Goal: Task Accomplishment & Management: Complete application form

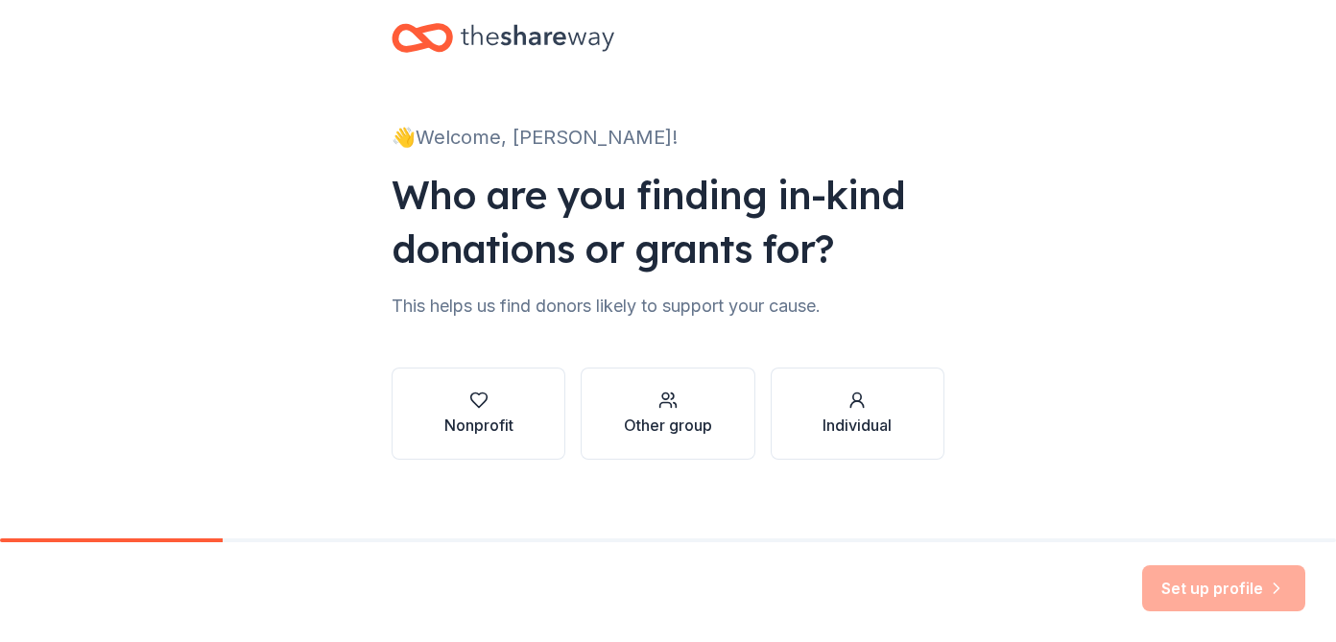
scroll to position [44, 0]
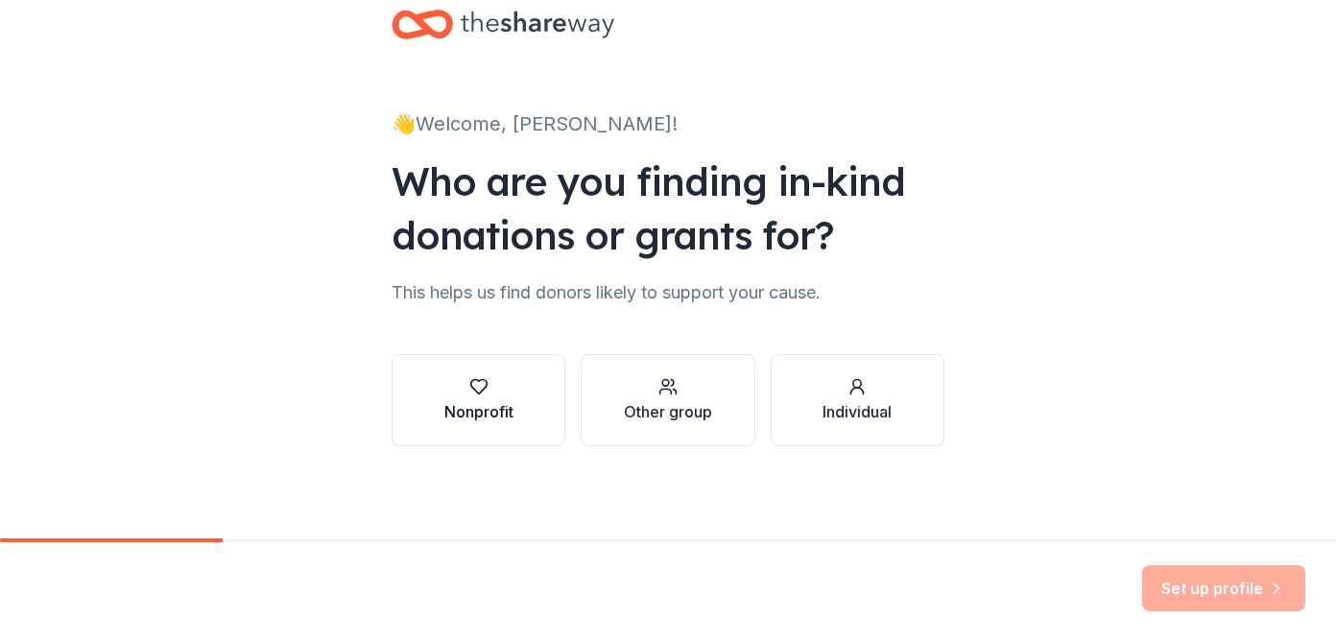
click at [462, 404] on div "Nonprofit" at bounding box center [478, 411] width 69 height 23
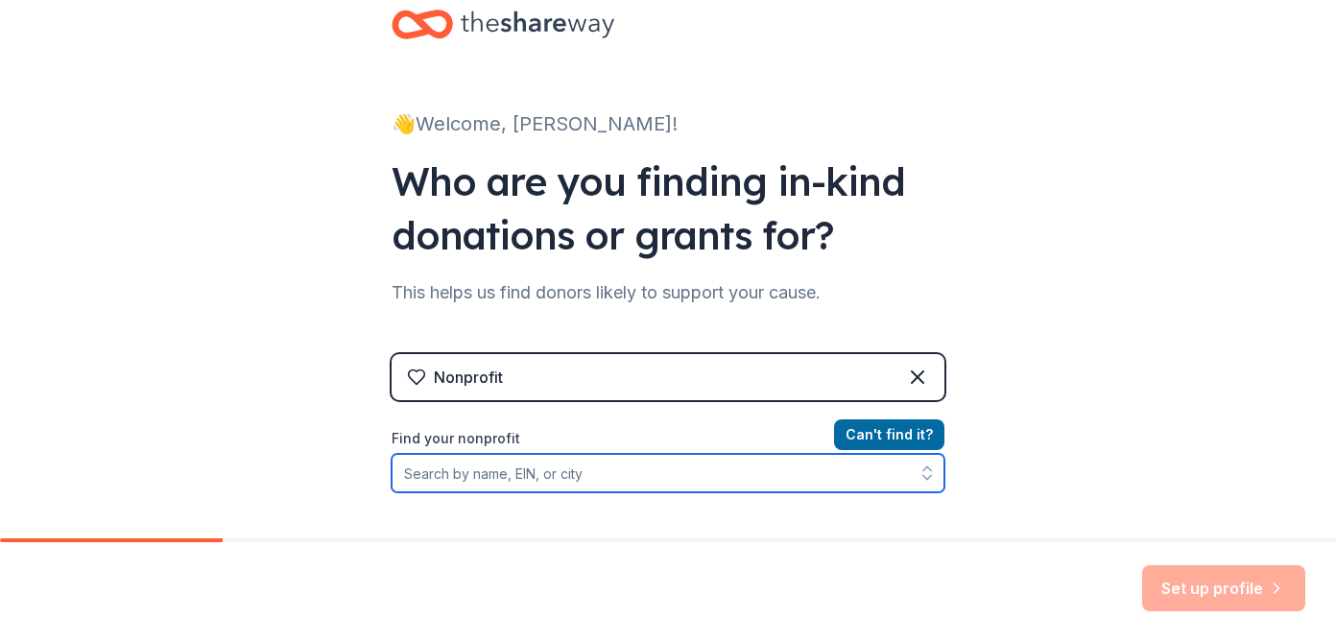
click at [649, 480] on input "Find your nonprofit" at bounding box center [668, 473] width 553 height 38
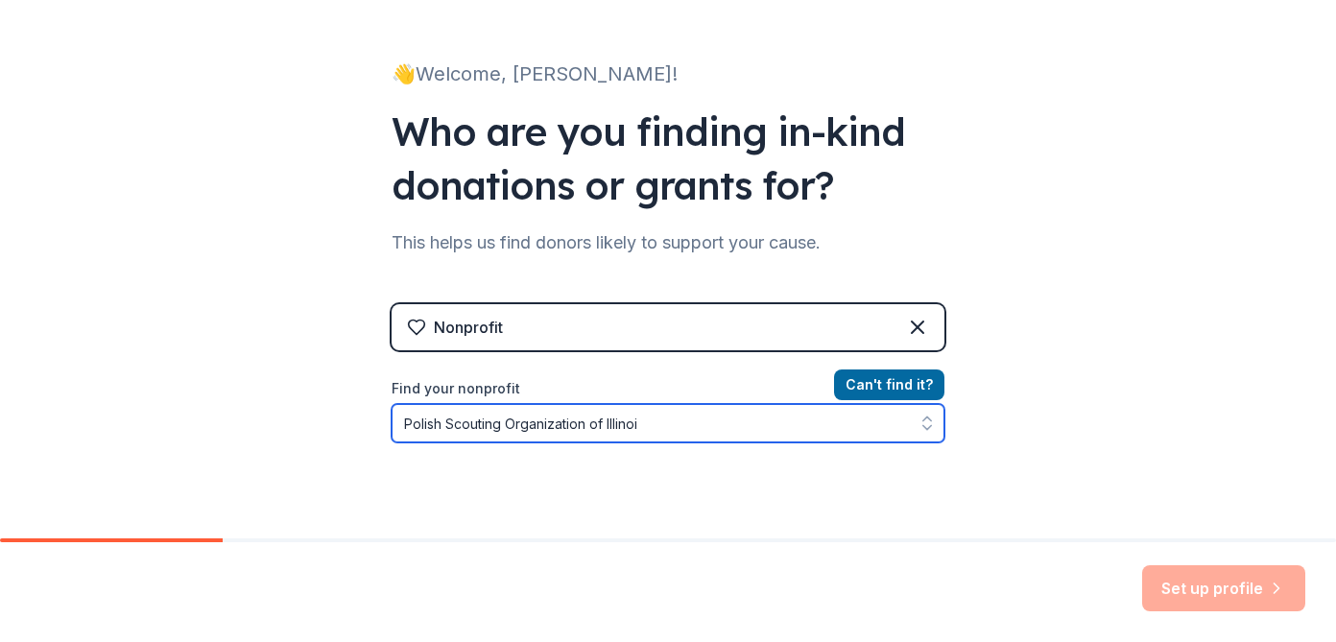
type input "Polish Scouting Organization of [US_STATE]"
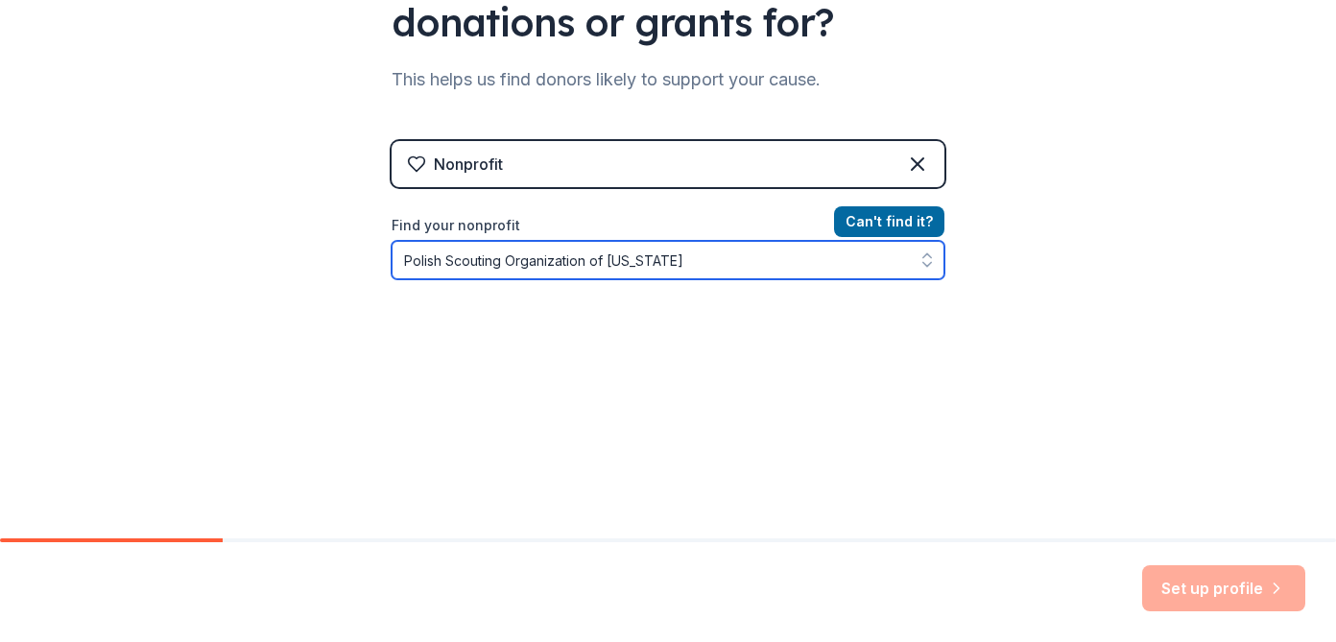
scroll to position [282, 0]
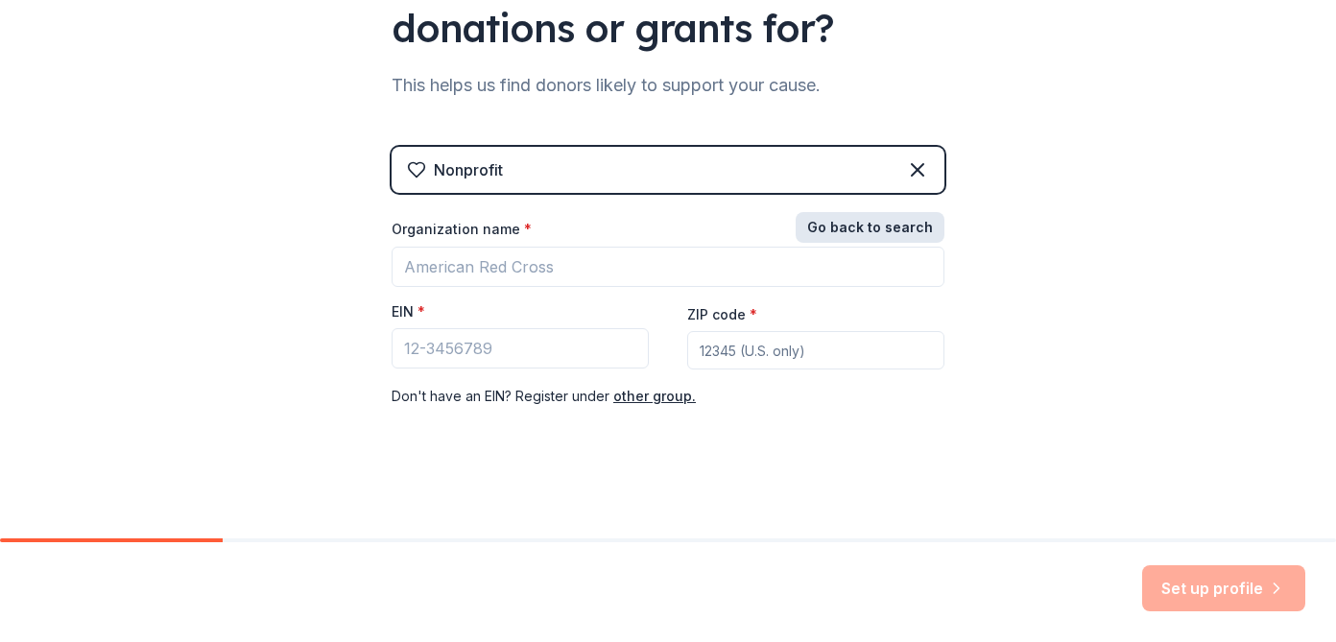
click at [894, 194] on div "Nonprofit Go back to search Organization name * EIN * ZIP code * Don ' t have a…" at bounding box center [668, 297] width 553 height 300
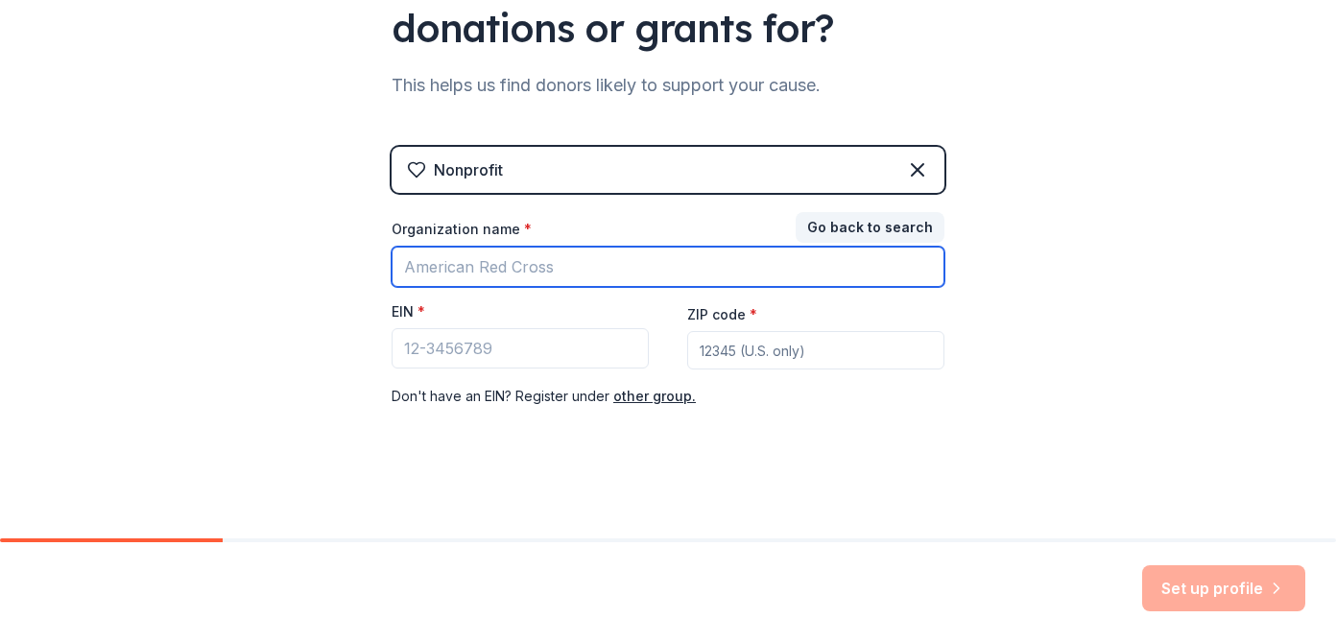
click at [668, 271] on input "Organization name *" at bounding box center [668, 267] width 553 height 40
type input "Polish Scouting Organization of Illinois"
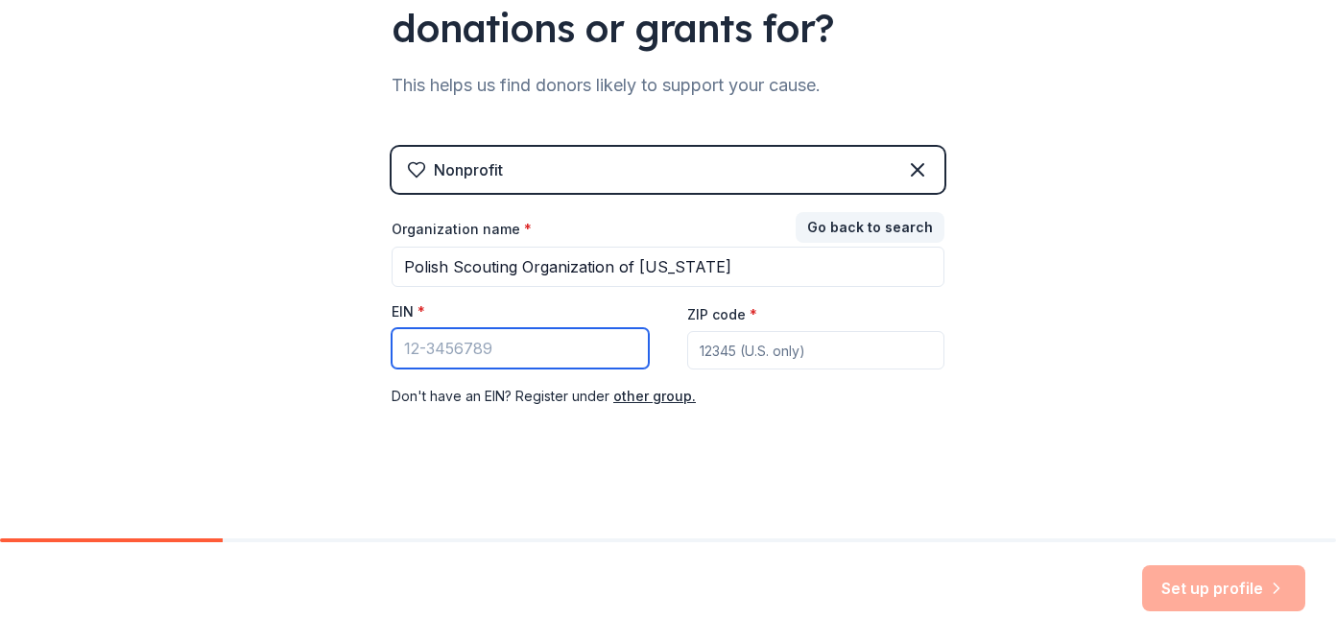
click at [540, 349] on input "EIN *" at bounding box center [520, 348] width 257 height 40
type input "38-2904692"
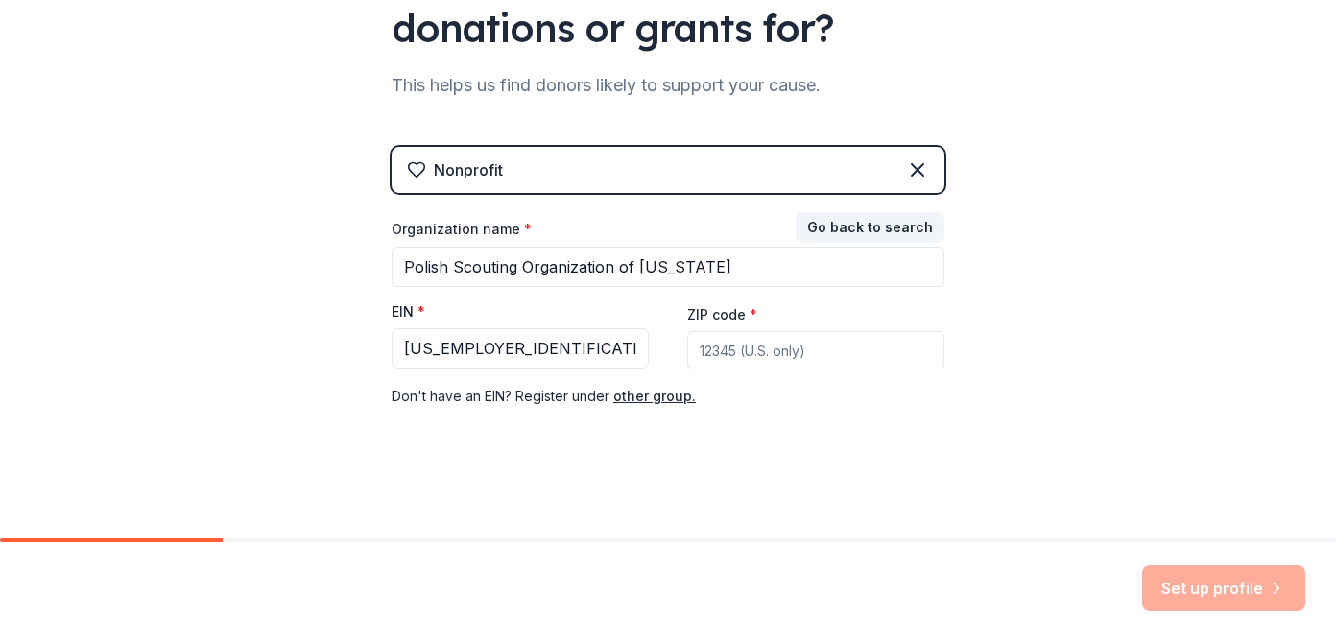
click at [719, 339] on input "ZIP code *" at bounding box center [815, 350] width 257 height 38
type input "60634"
click at [1220, 584] on button "Set up profile" at bounding box center [1223, 588] width 163 height 46
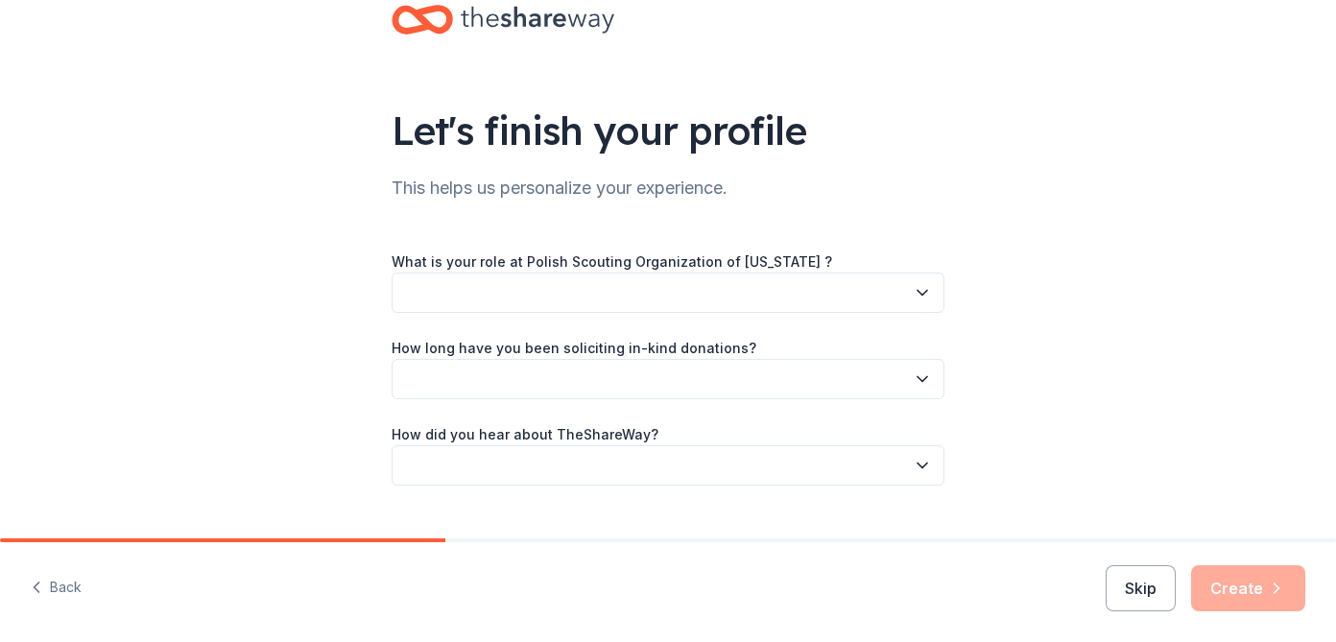
scroll to position [57, 0]
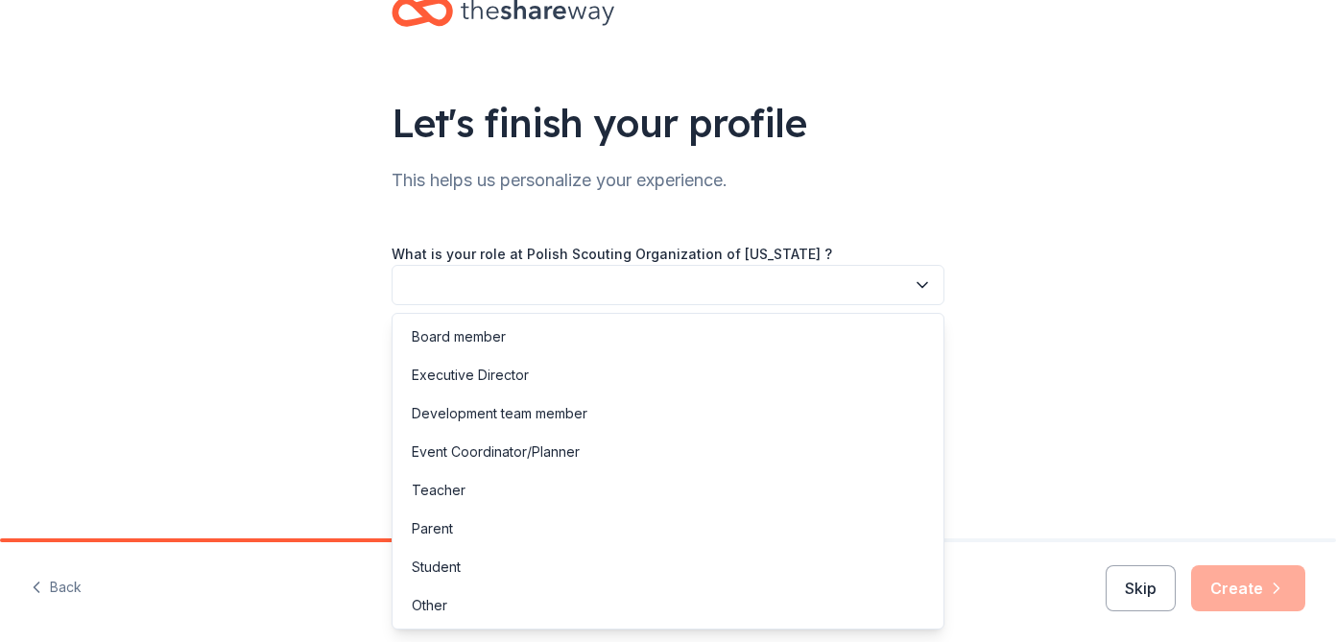
click at [922, 284] on icon "button" at bounding box center [922, 285] width 19 height 19
click at [790, 513] on div "Parent" at bounding box center [667, 529] width 543 height 38
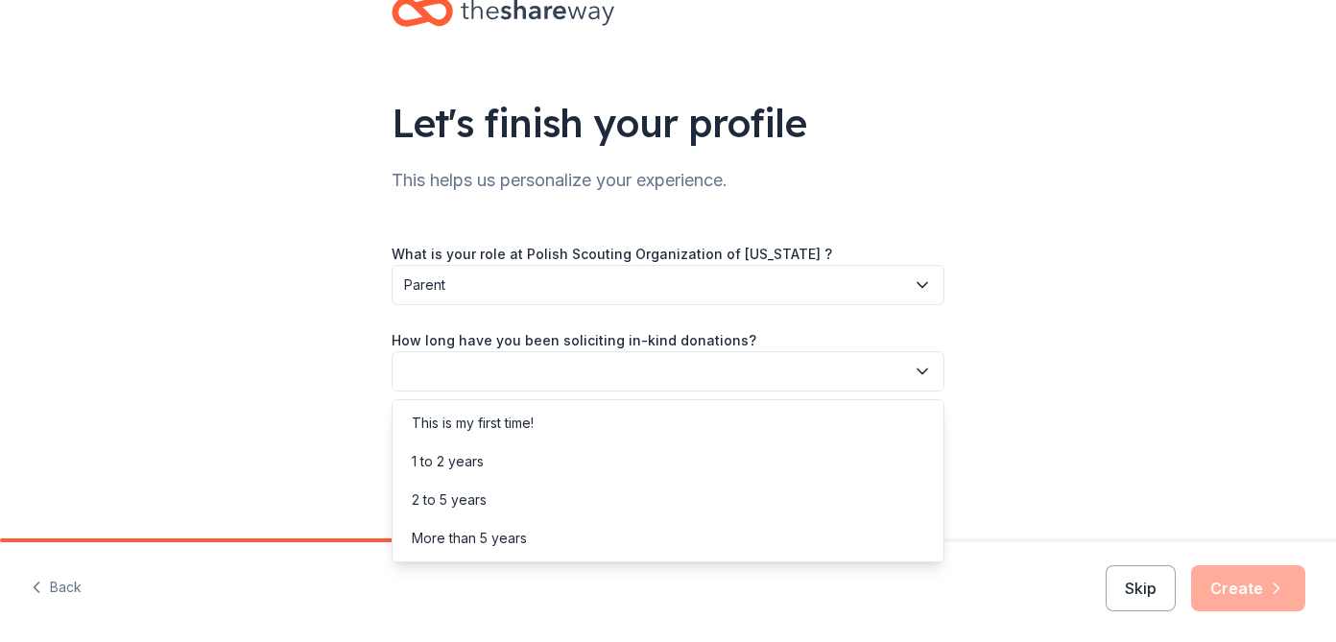
click at [922, 368] on icon "button" at bounding box center [922, 371] width 19 height 19
click at [833, 423] on div "This is my first time!" at bounding box center [667, 423] width 543 height 38
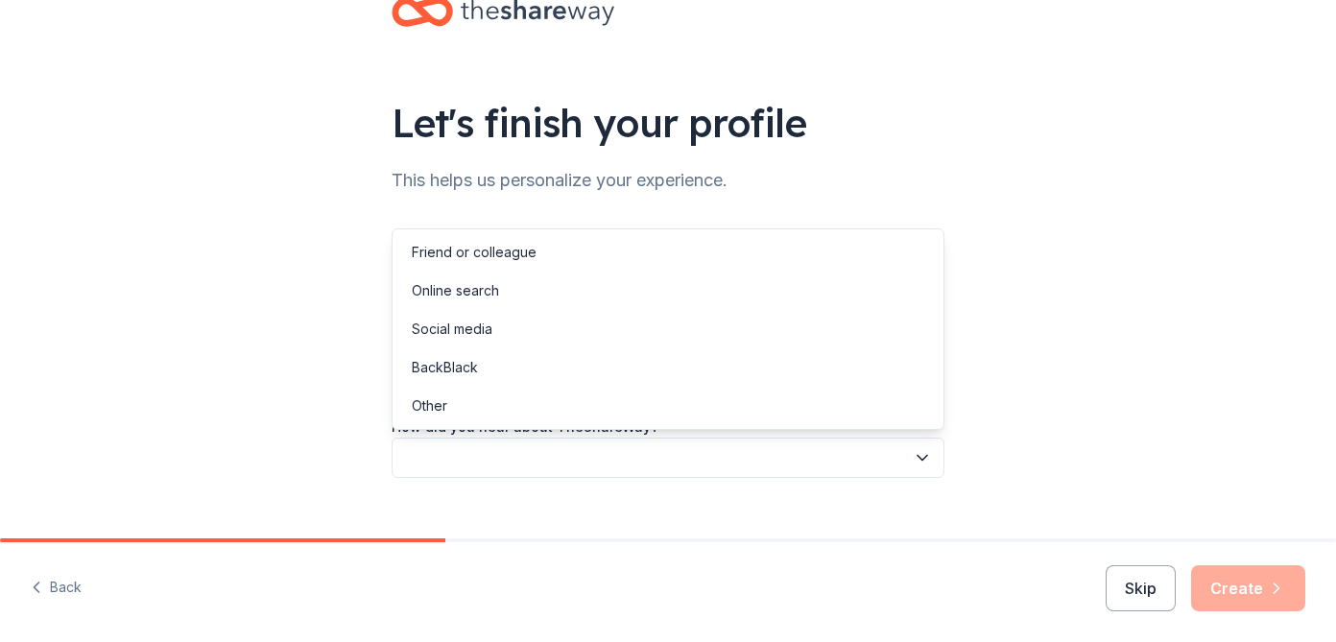
click at [922, 453] on icon "button" at bounding box center [922, 457] width 19 height 19
click at [816, 306] on div "Online search" at bounding box center [667, 291] width 543 height 38
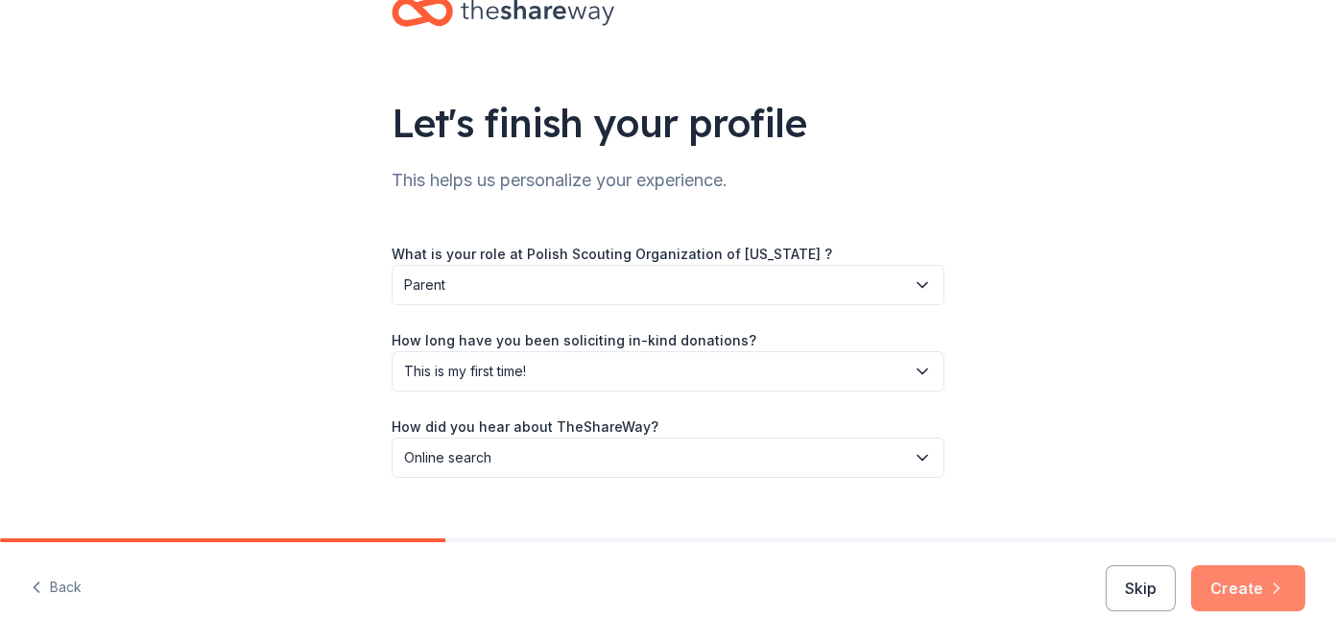
click at [1227, 589] on button "Create" at bounding box center [1248, 588] width 114 height 46
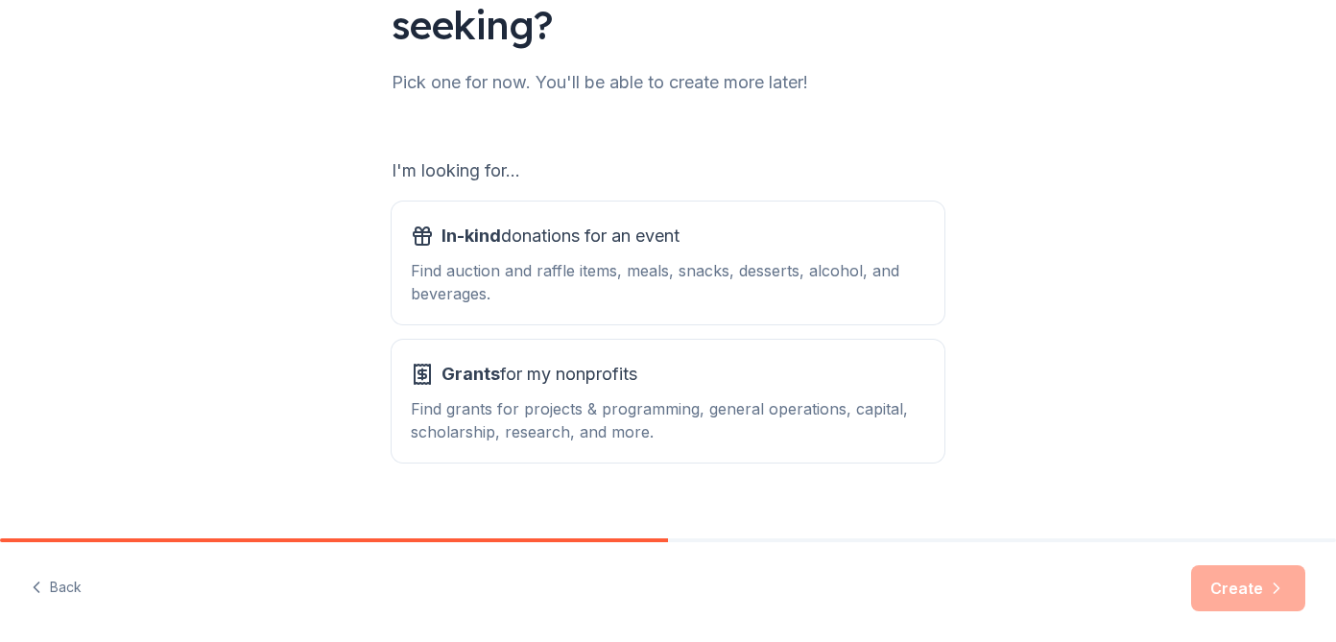
scroll to position [221, 0]
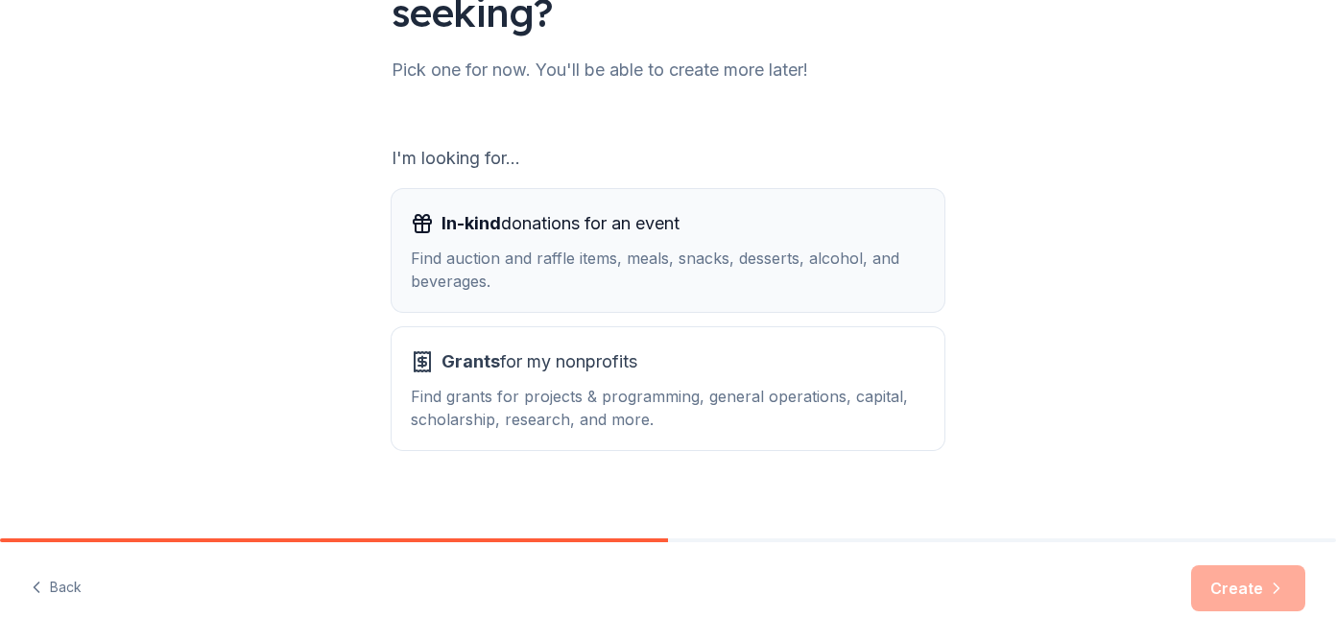
click at [764, 290] on div "Find auction and raffle items, meals, snacks, desserts, alcohol, and beverages." at bounding box center [668, 270] width 515 height 46
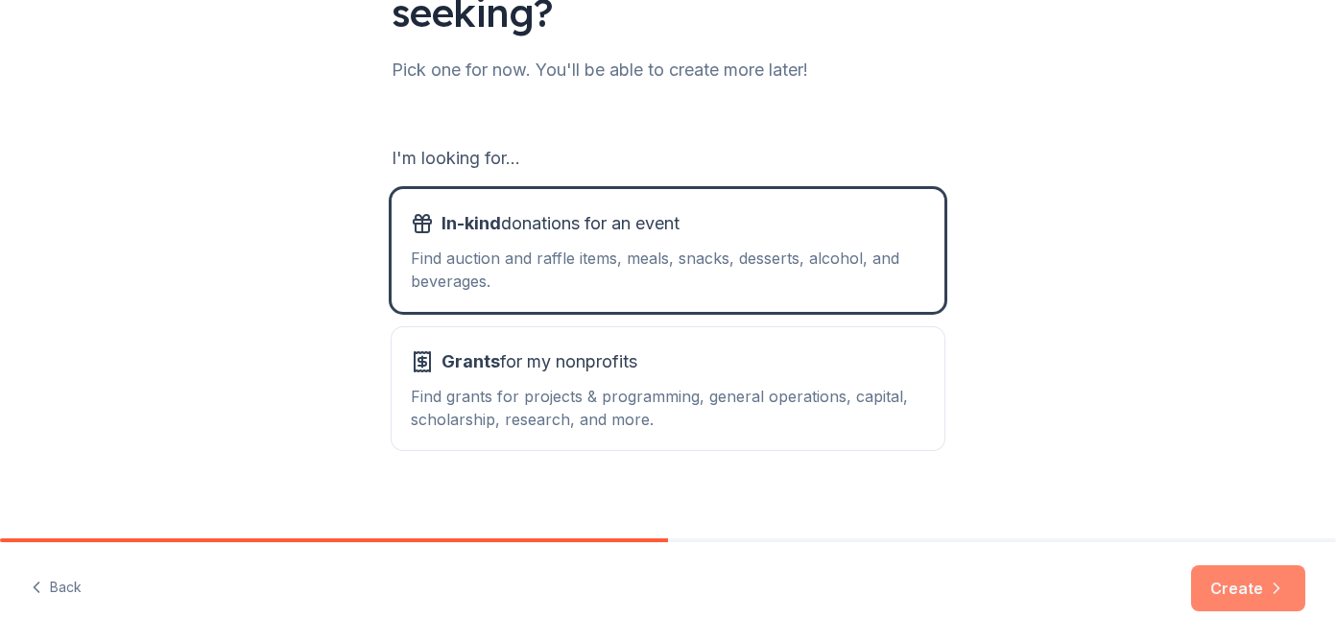
click at [1239, 588] on button "Create" at bounding box center [1248, 588] width 114 height 46
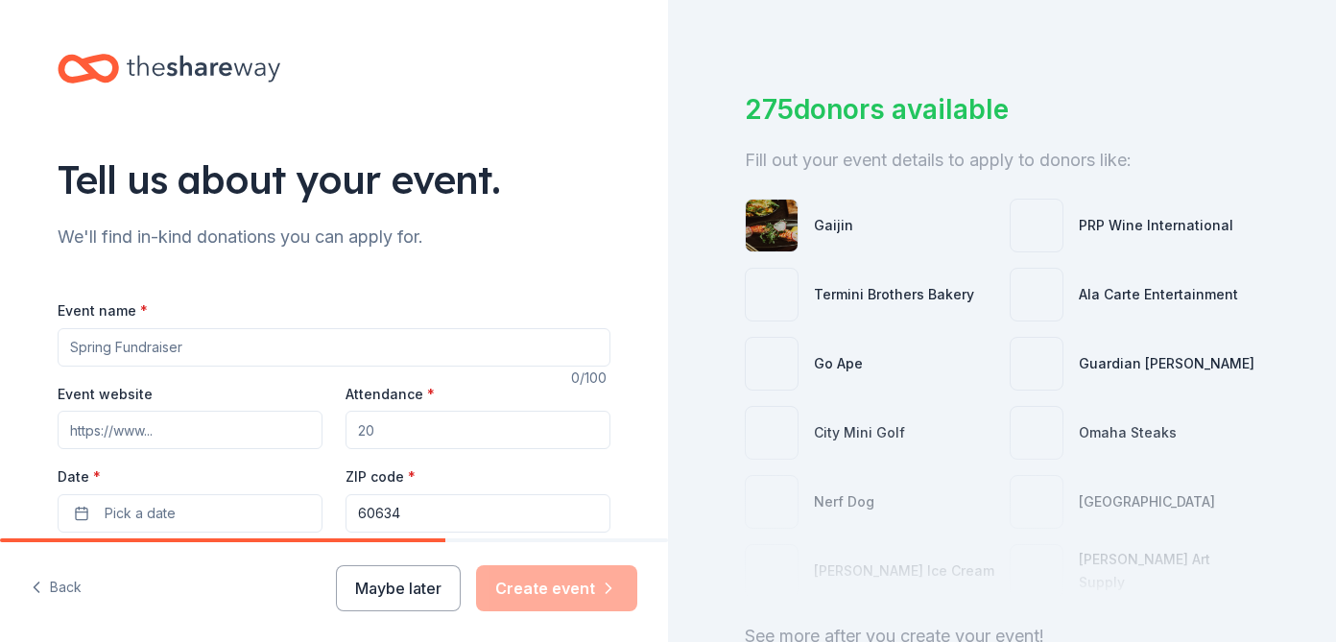
scroll to position [69, 0]
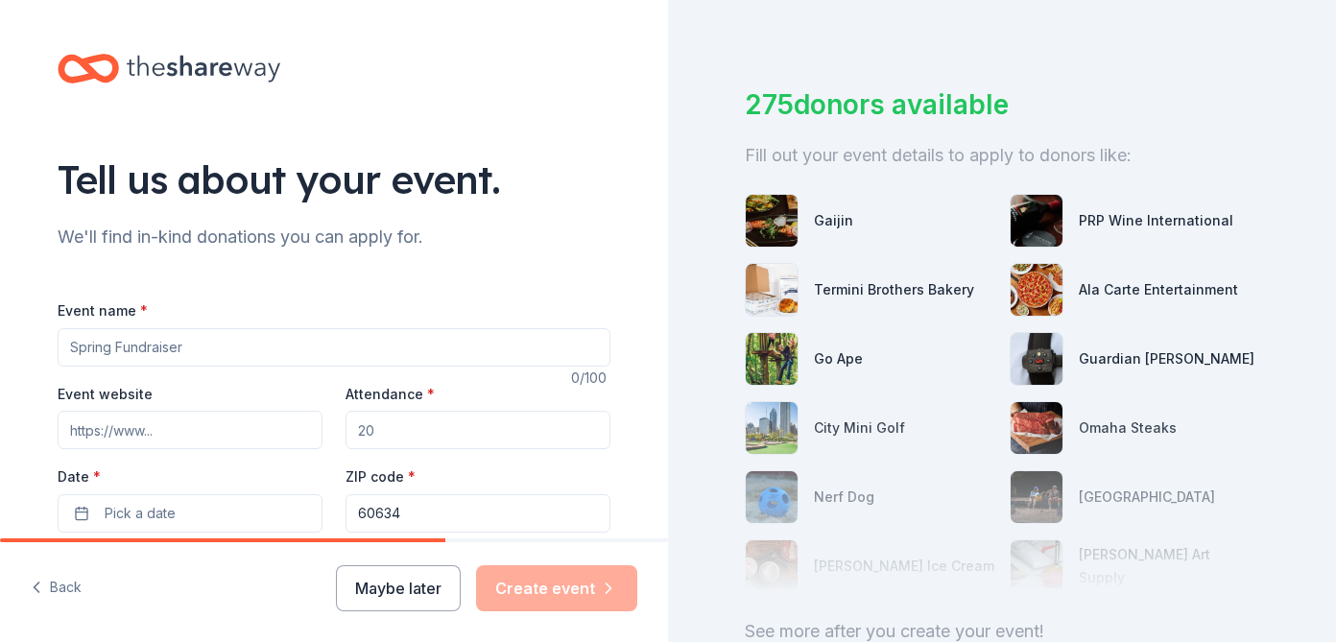
click at [500, 352] on input "Event name *" at bounding box center [334, 347] width 553 height 38
type input "75th Anniversary of the Polish Scouting Organization of Illinois"
click at [259, 431] on input "Event website" at bounding box center [190, 430] width 265 height 38
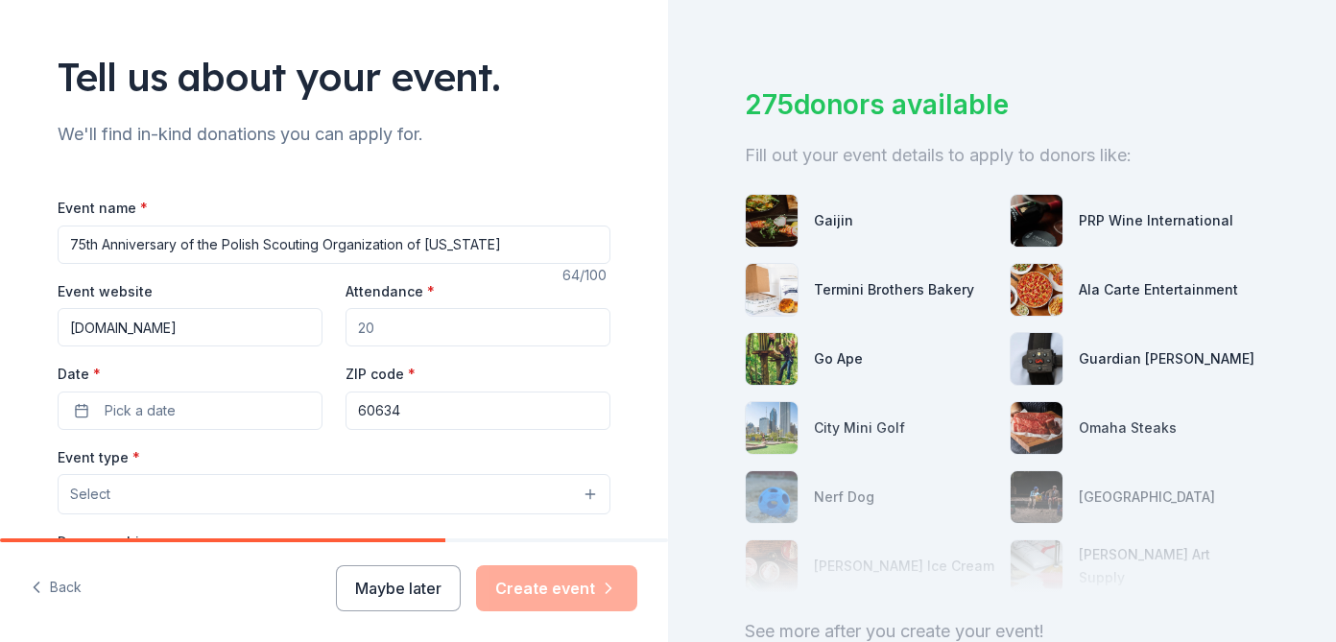
scroll to position [104, 0]
type input "www.zhpchicago.com"
click at [413, 327] on input "Attendance *" at bounding box center [478, 326] width 265 height 38
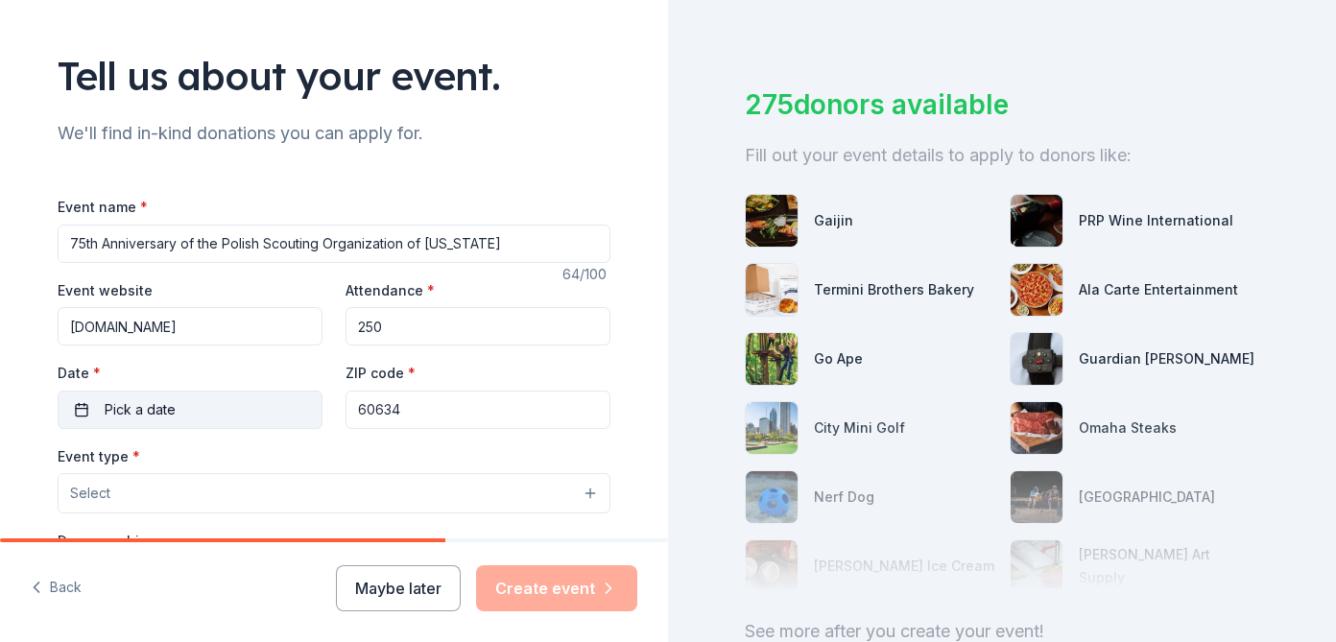
type input "250"
click at [272, 397] on button "Pick a date" at bounding box center [190, 410] width 265 height 38
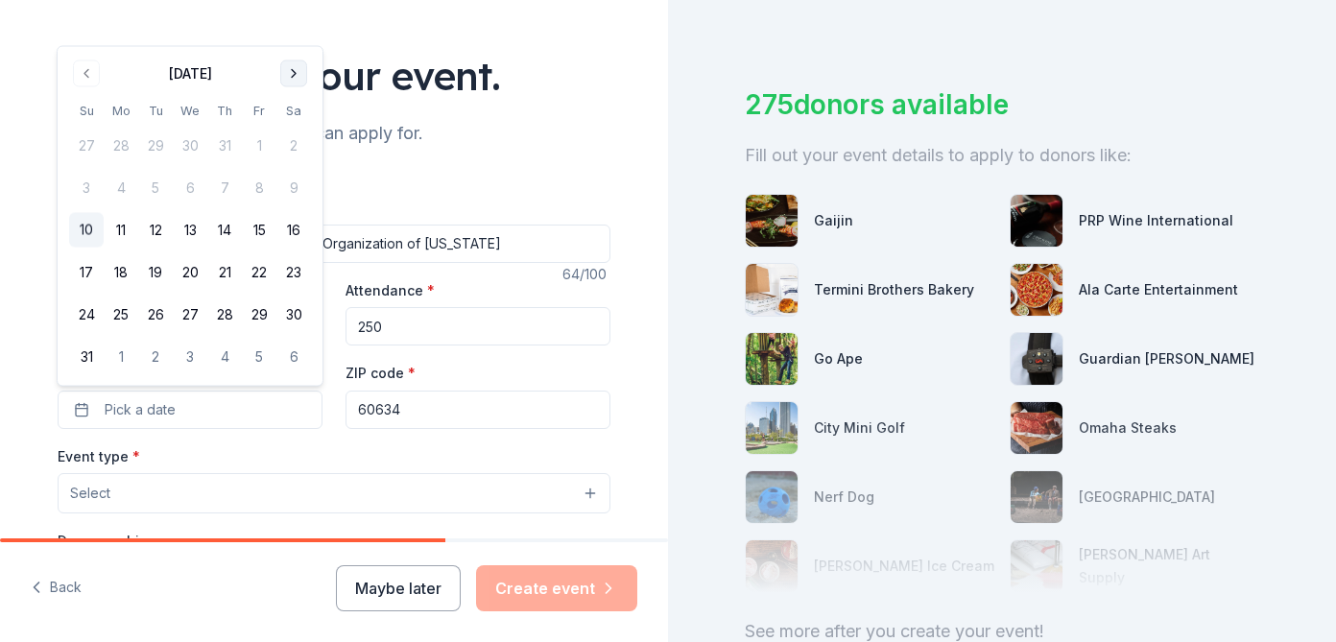
click at [293, 71] on button "Go to next month" at bounding box center [293, 73] width 27 height 27
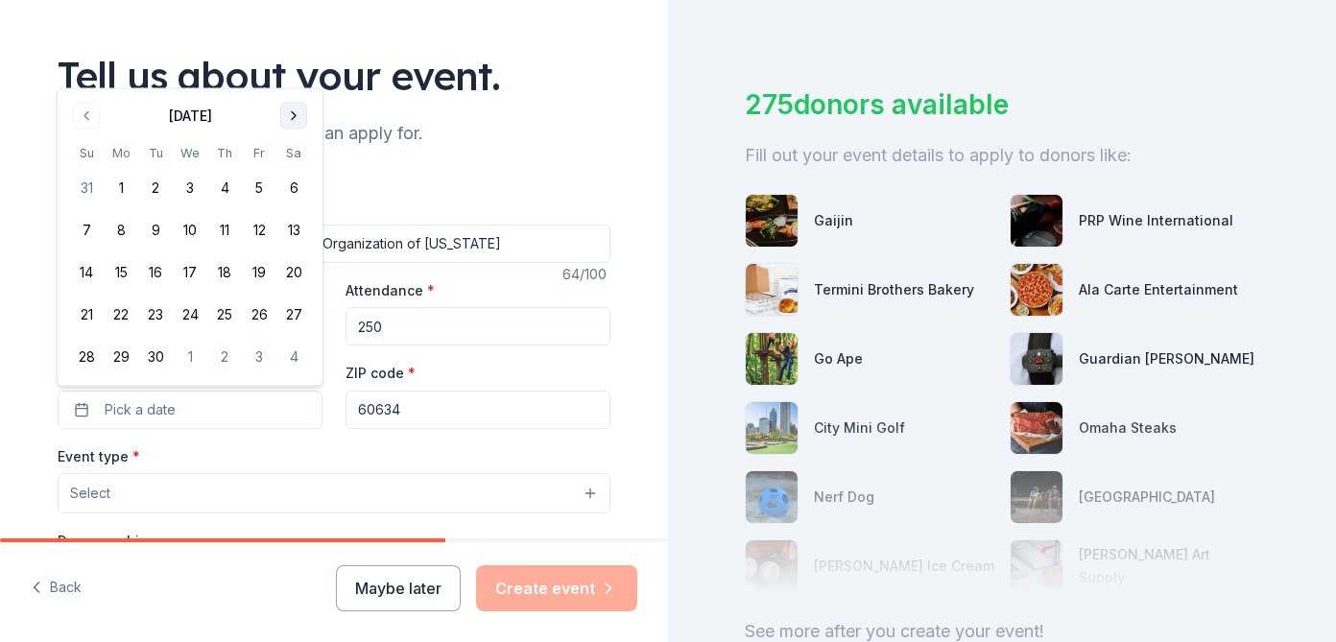
click at [292, 108] on button "Go to next month" at bounding box center [293, 116] width 27 height 27
click at [297, 308] on button "25" at bounding box center [293, 315] width 35 height 35
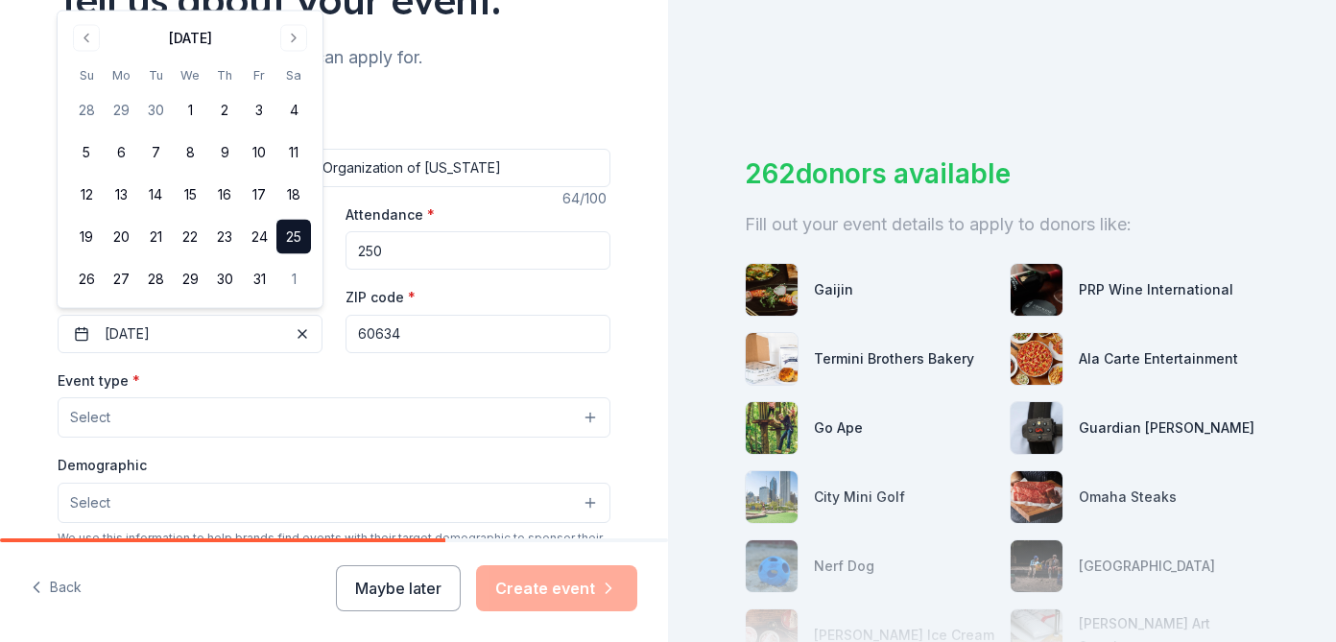
scroll to position [197, 0]
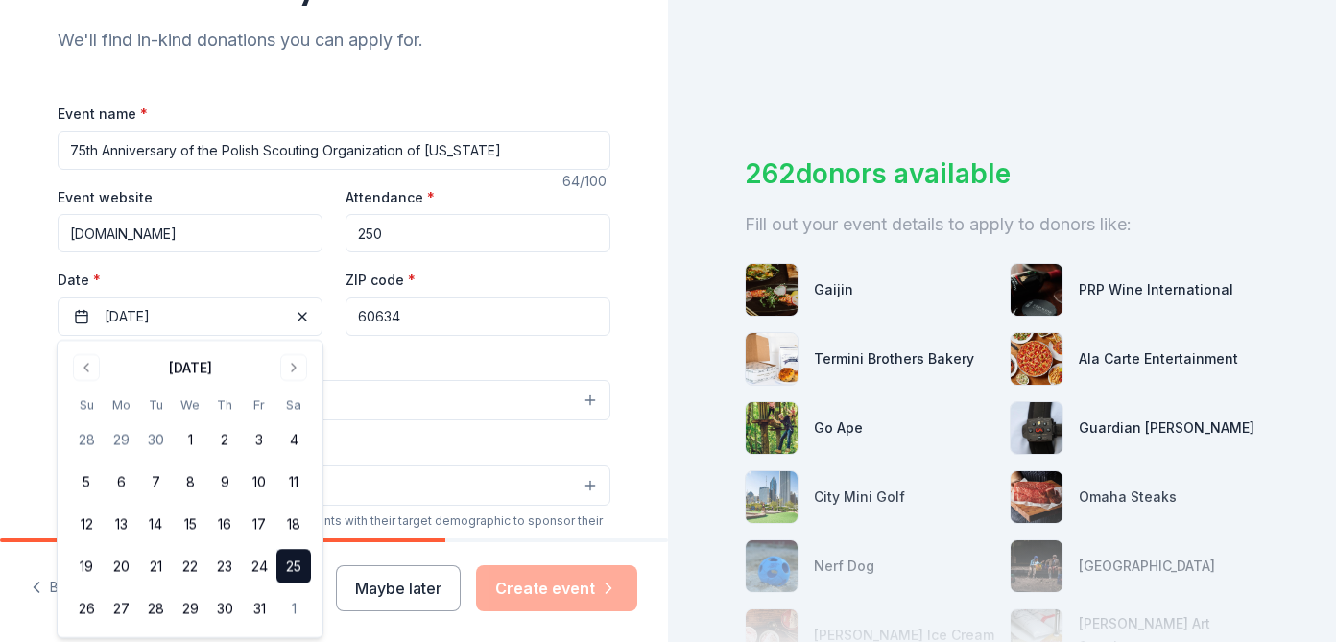
click at [620, 364] on div "Tell us about your event. We'll find in-kind donations you can apply for. Event…" at bounding box center [334, 442] width 614 height 1278
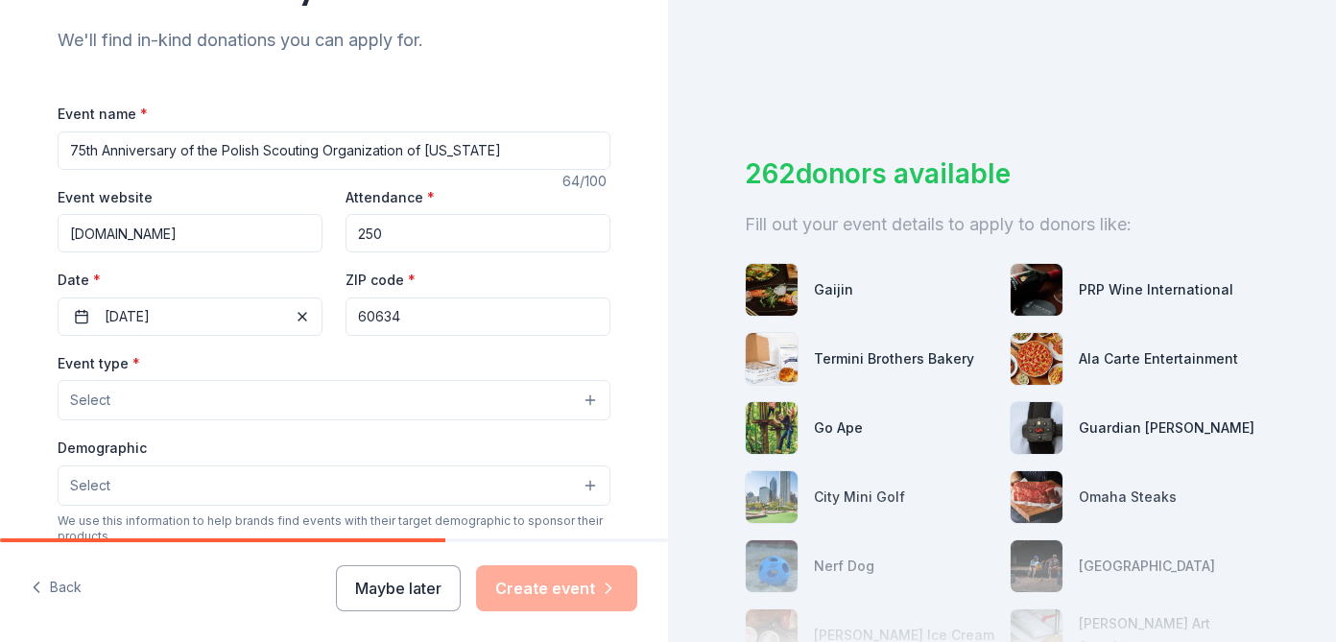
click at [488, 316] on input "60634" at bounding box center [478, 317] width 265 height 38
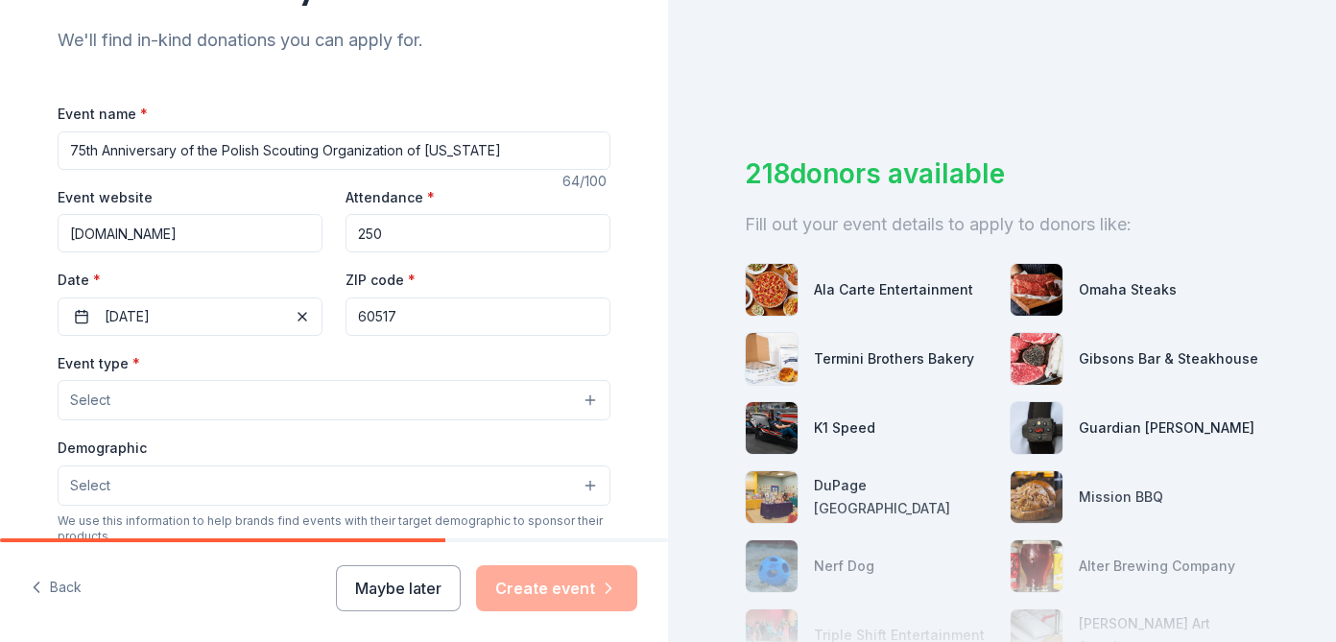
type input "60517"
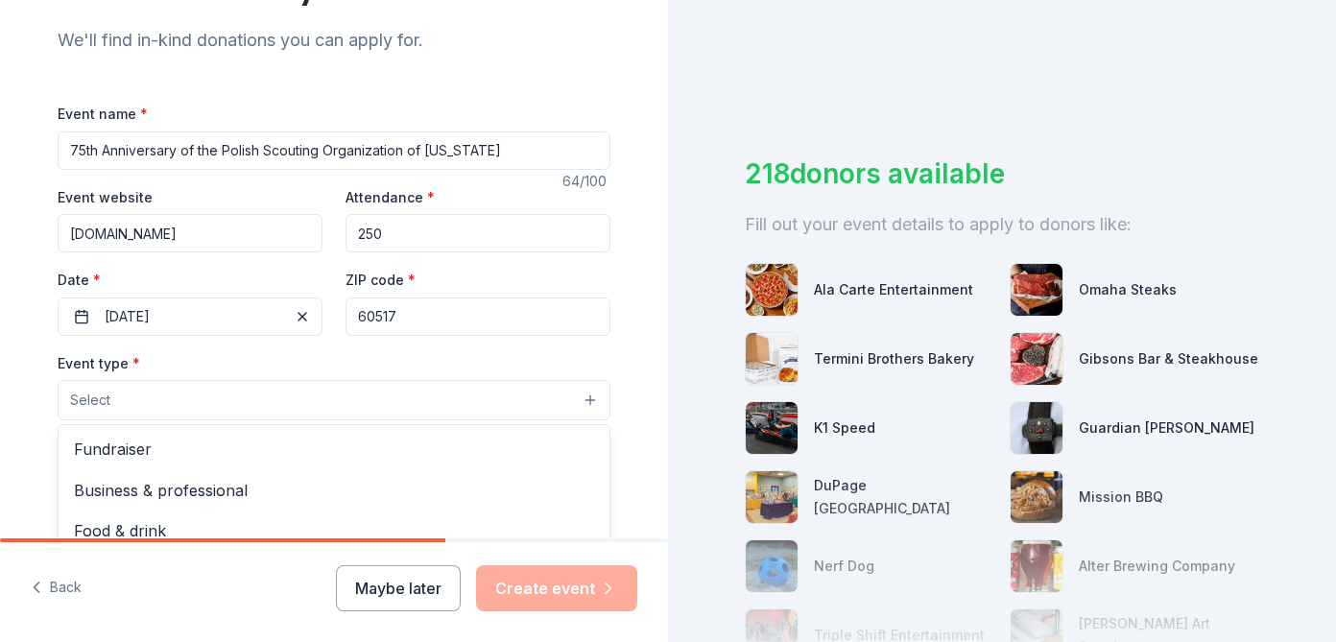
click at [552, 401] on button "Select" at bounding box center [334, 400] width 553 height 40
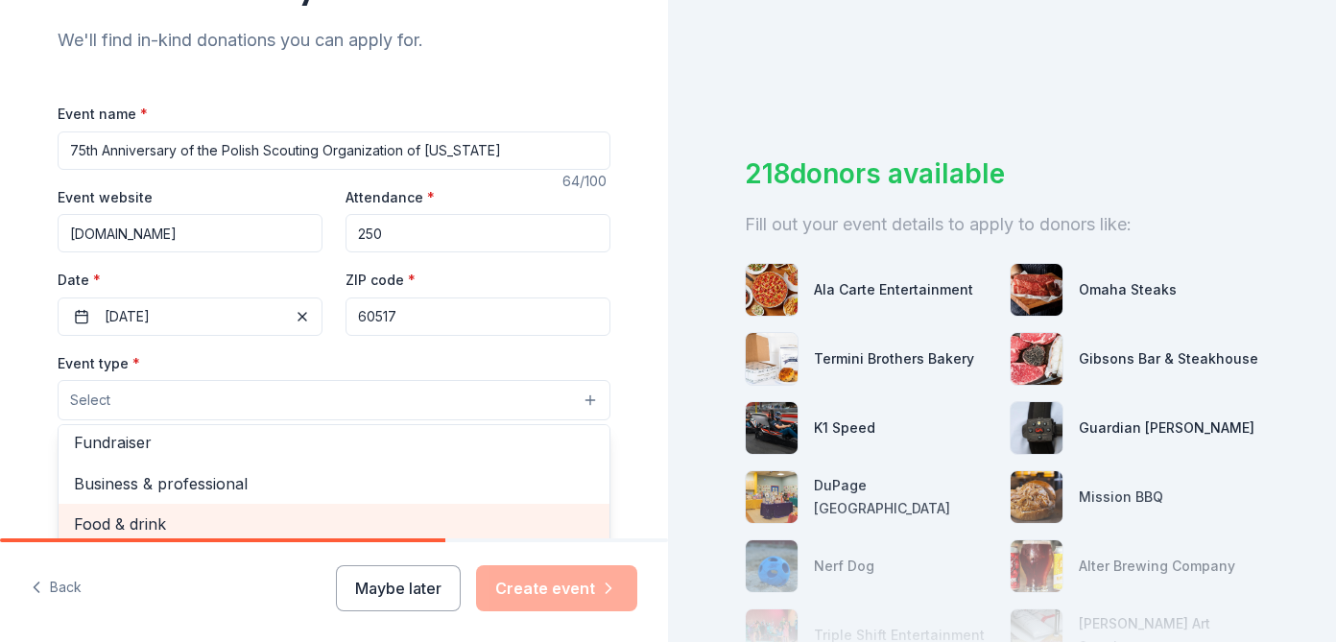
scroll to position [0, 0]
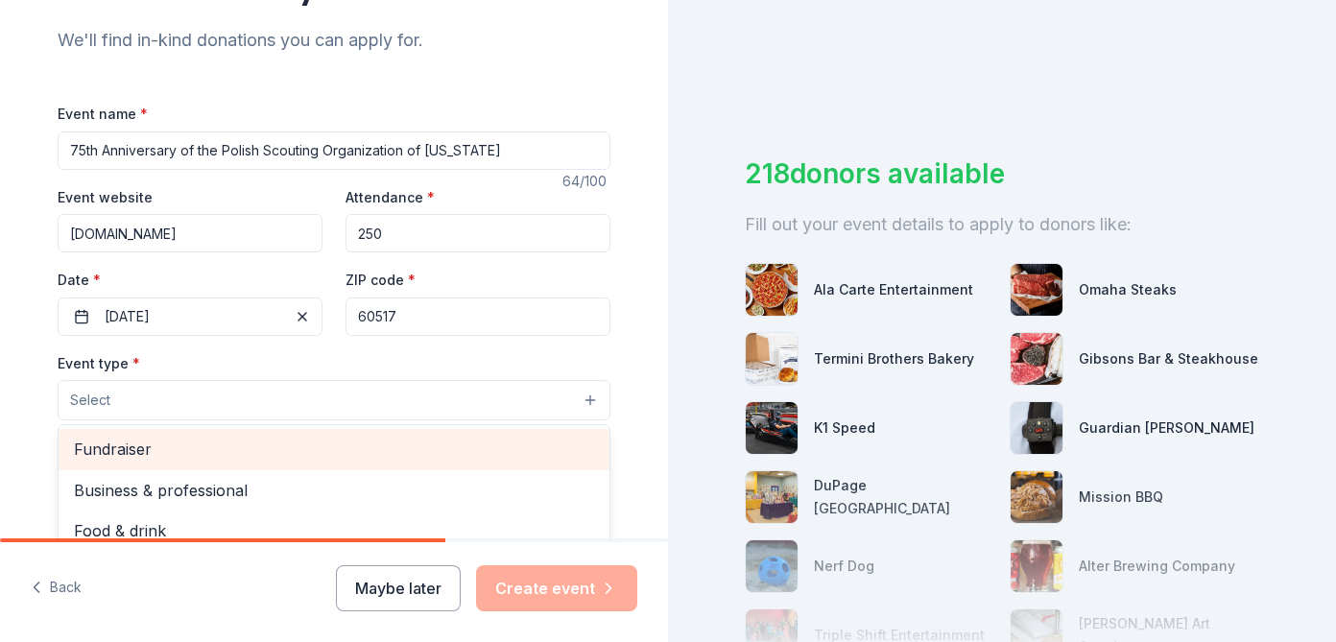
click at [466, 450] on span "Fundraiser" at bounding box center [334, 449] width 520 height 25
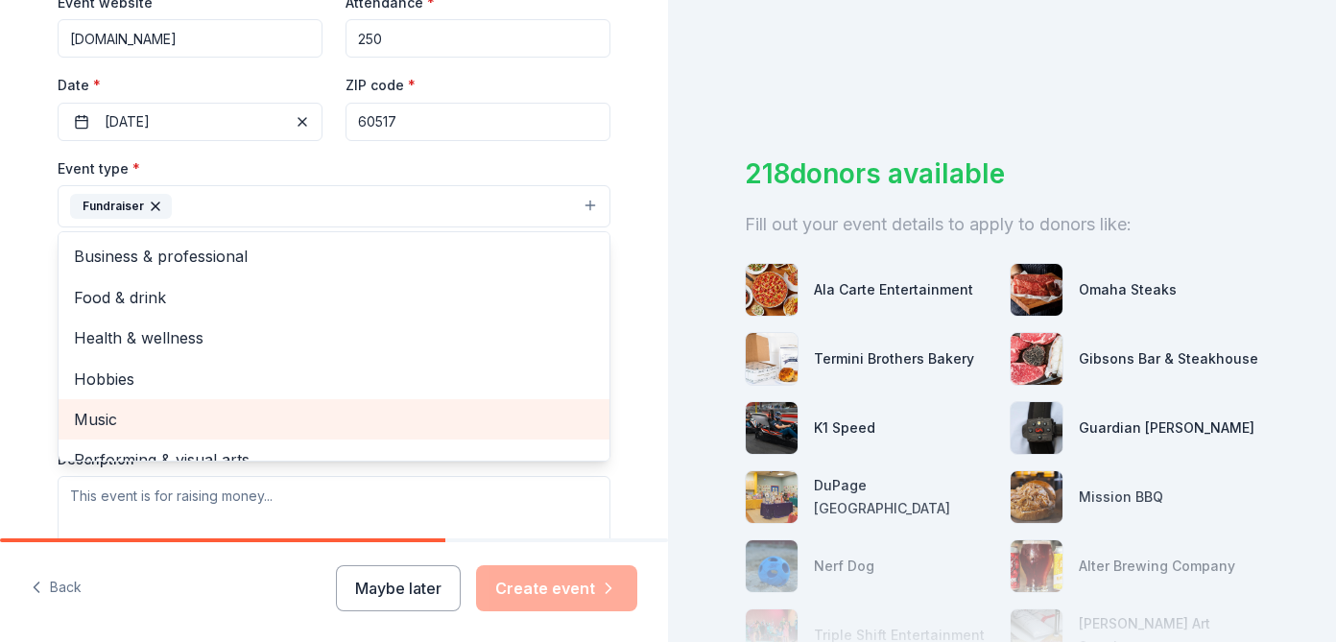
scroll to position [23, 0]
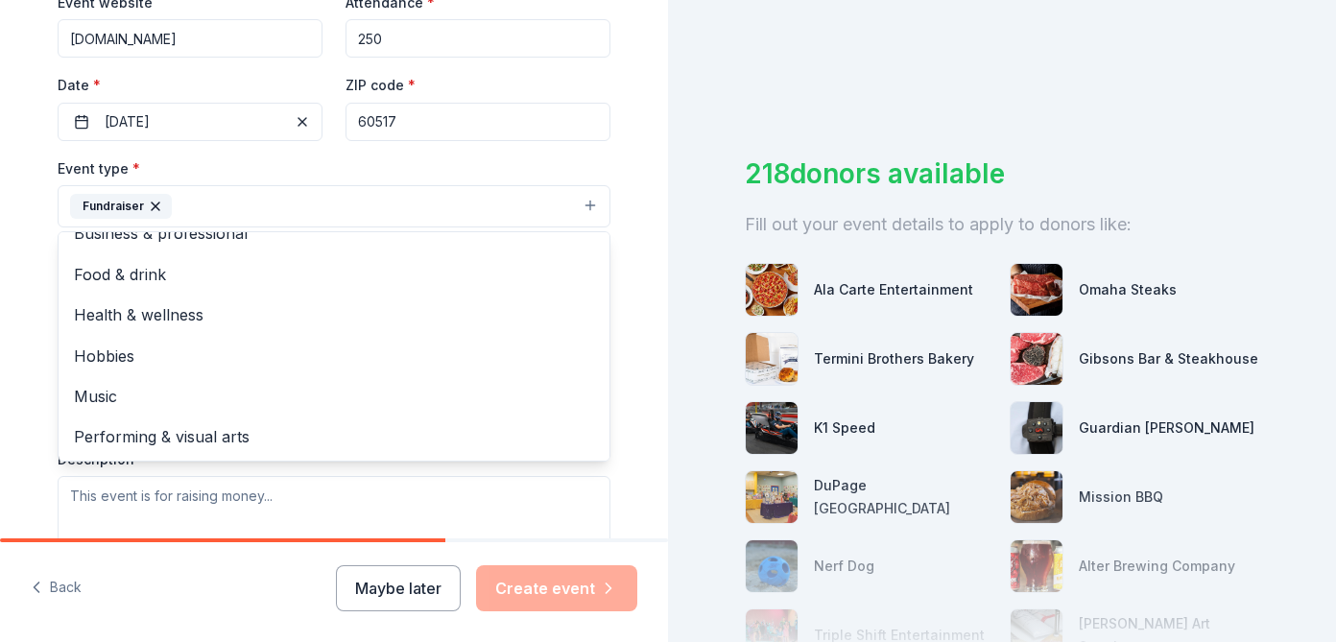
click at [637, 491] on div "Tell us about your event. We'll find in-kind donations you can apply for. Event…" at bounding box center [334, 248] width 614 height 1280
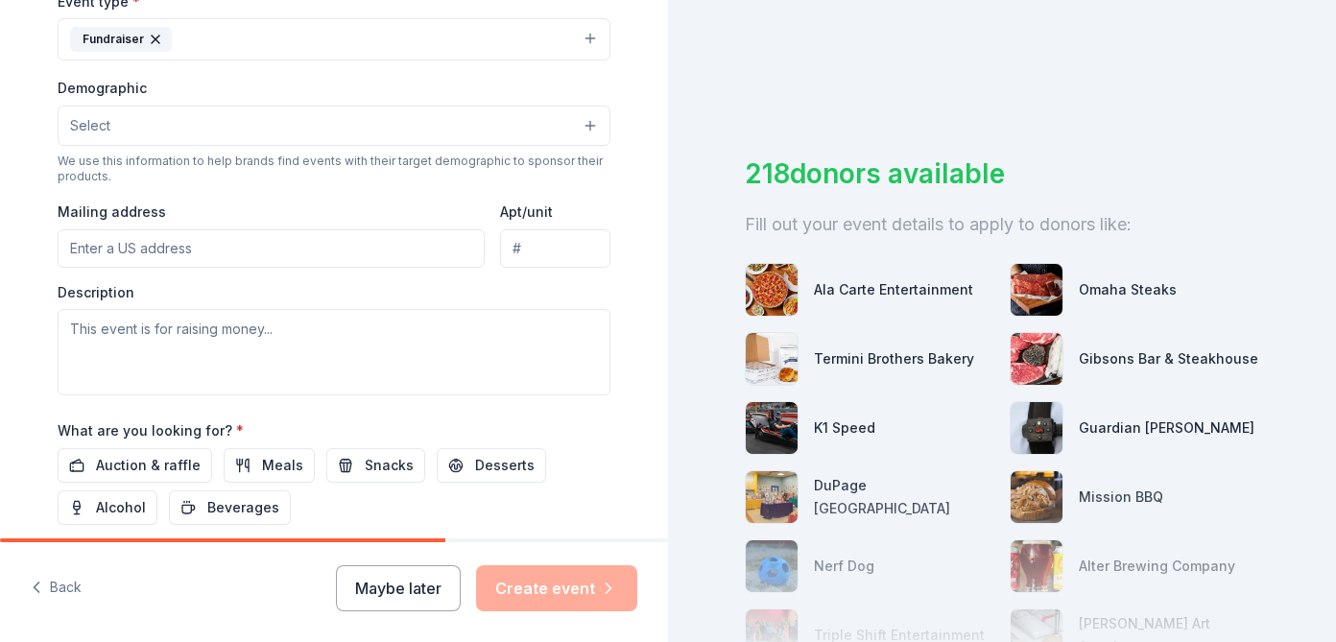
scroll to position [565, 0]
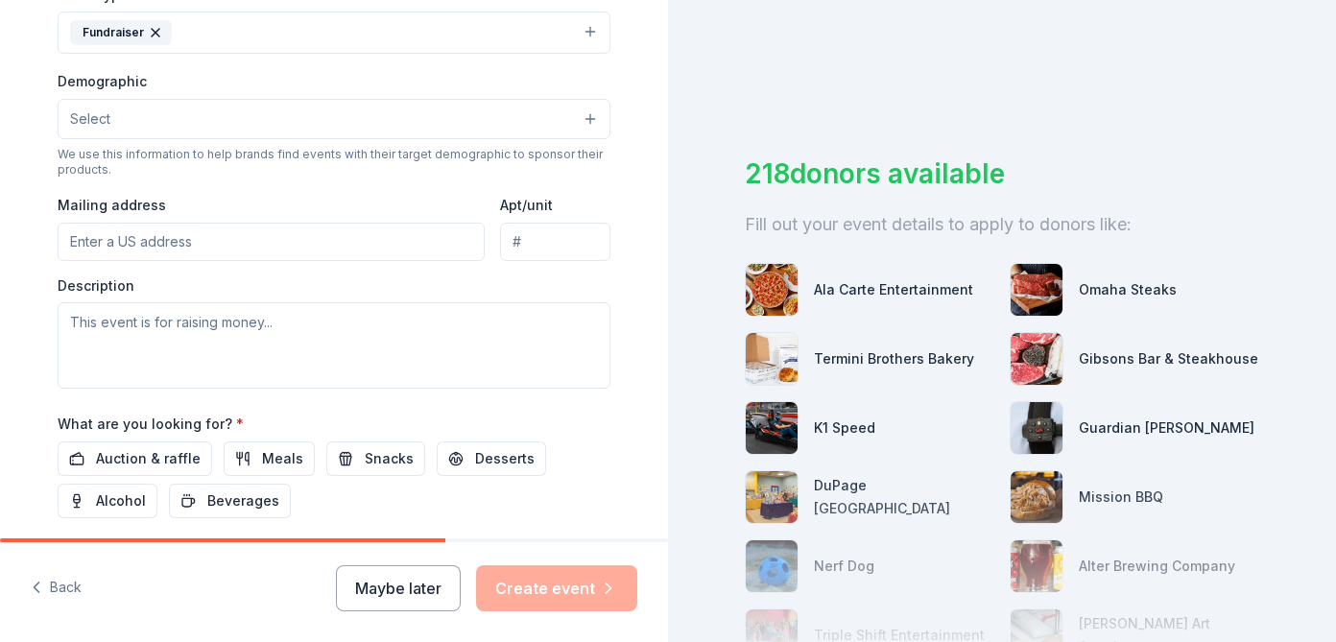
click at [555, 116] on button "Select" at bounding box center [334, 119] width 553 height 40
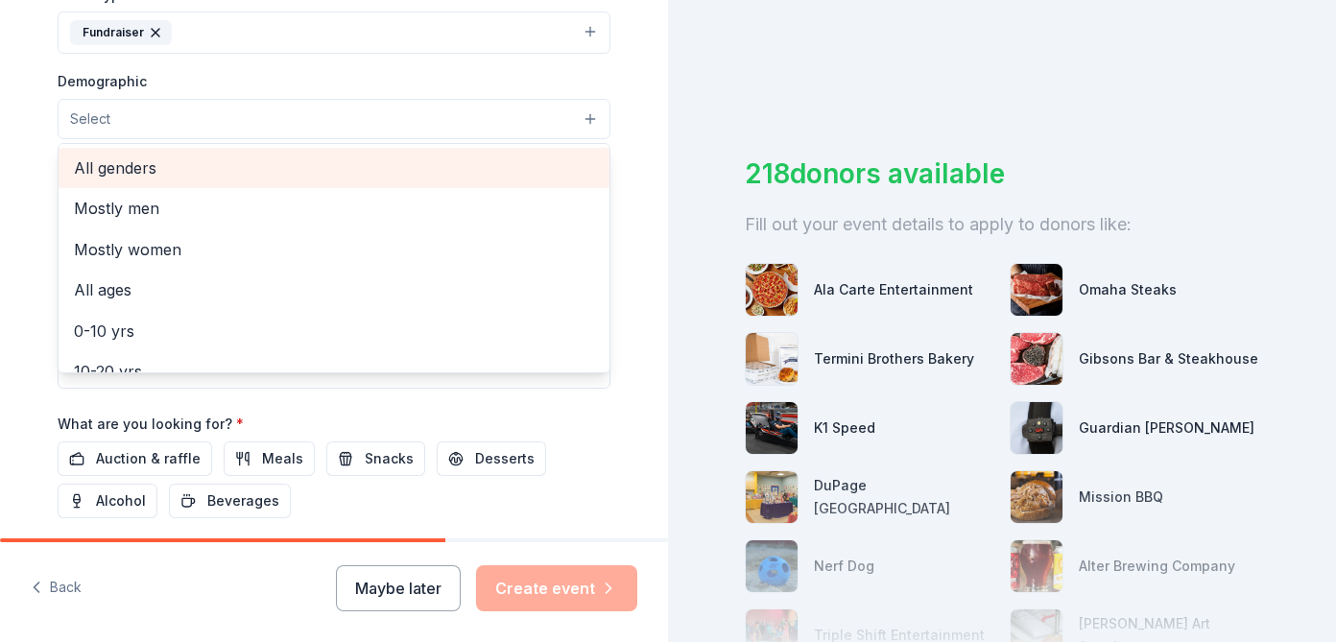
click at [411, 171] on span "All genders" at bounding box center [334, 168] width 520 height 25
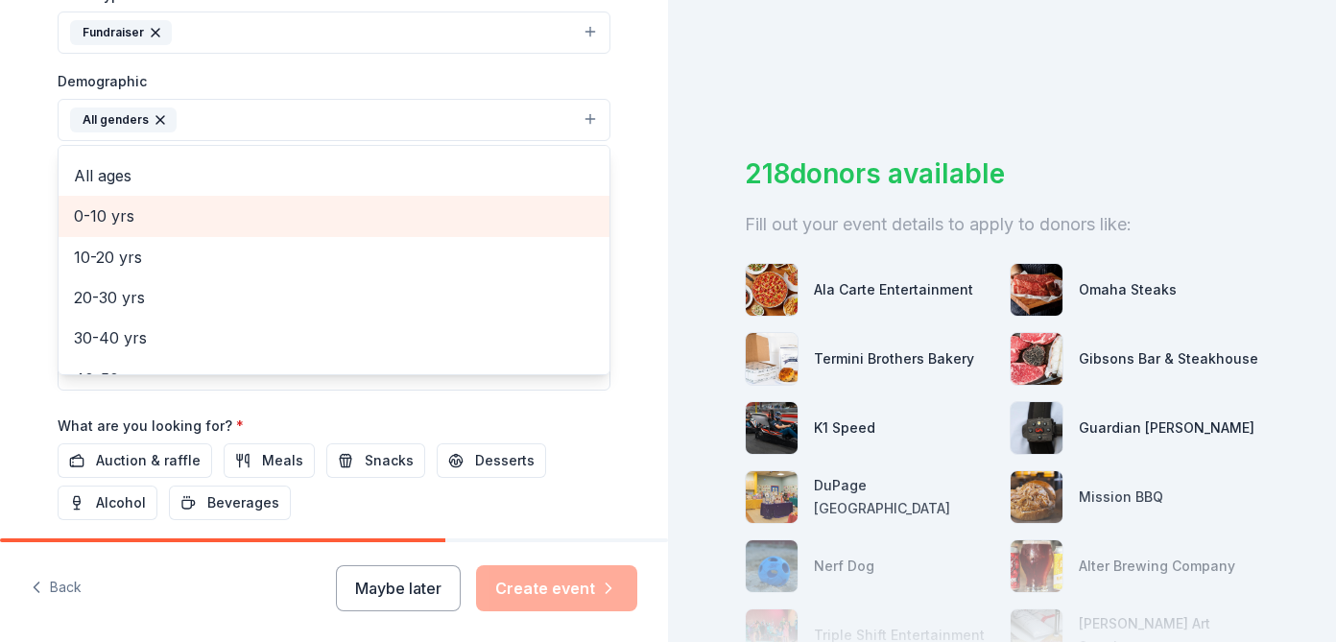
scroll to position [80, 0]
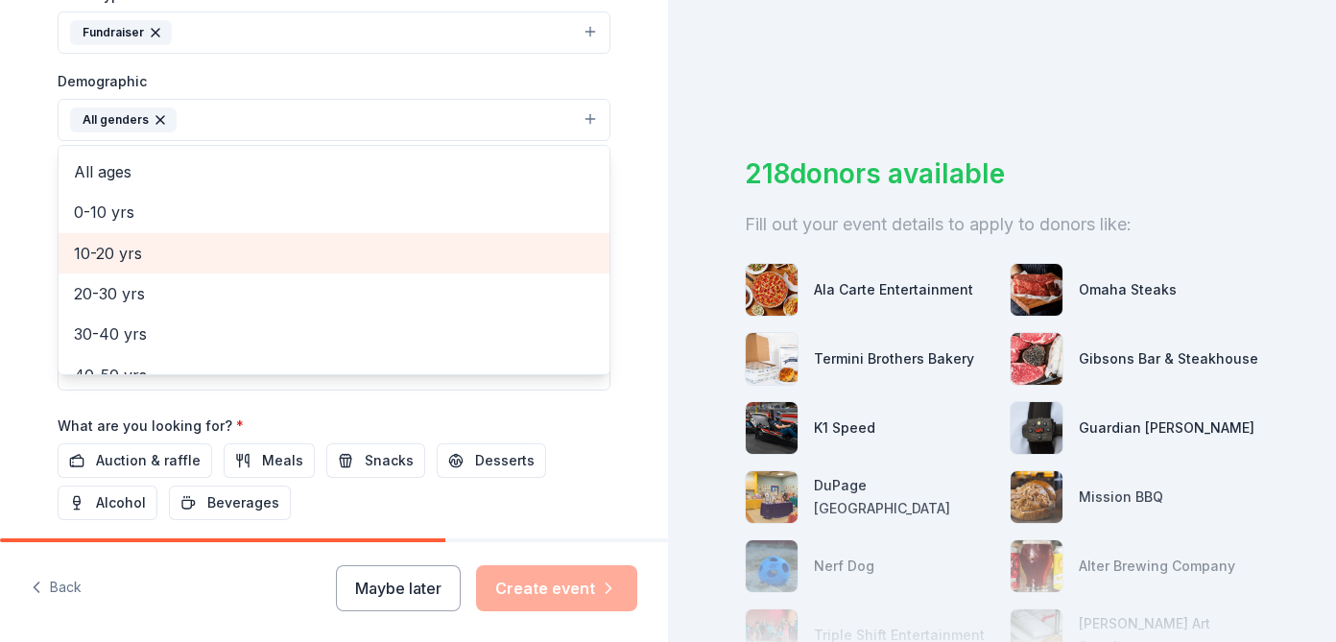
click at [271, 272] on div "10-20 yrs" at bounding box center [334, 253] width 551 height 40
click at [269, 272] on div "20-30 yrs" at bounding box center [334, 253] width 551 height 40
click at [269, 272] on div "30-40 yrs" at bounding box center [334, 253] width 551 height 40
click at [269, 272] on div "40-50 yrs" at bounding box center [334, 253] width 551 height 40
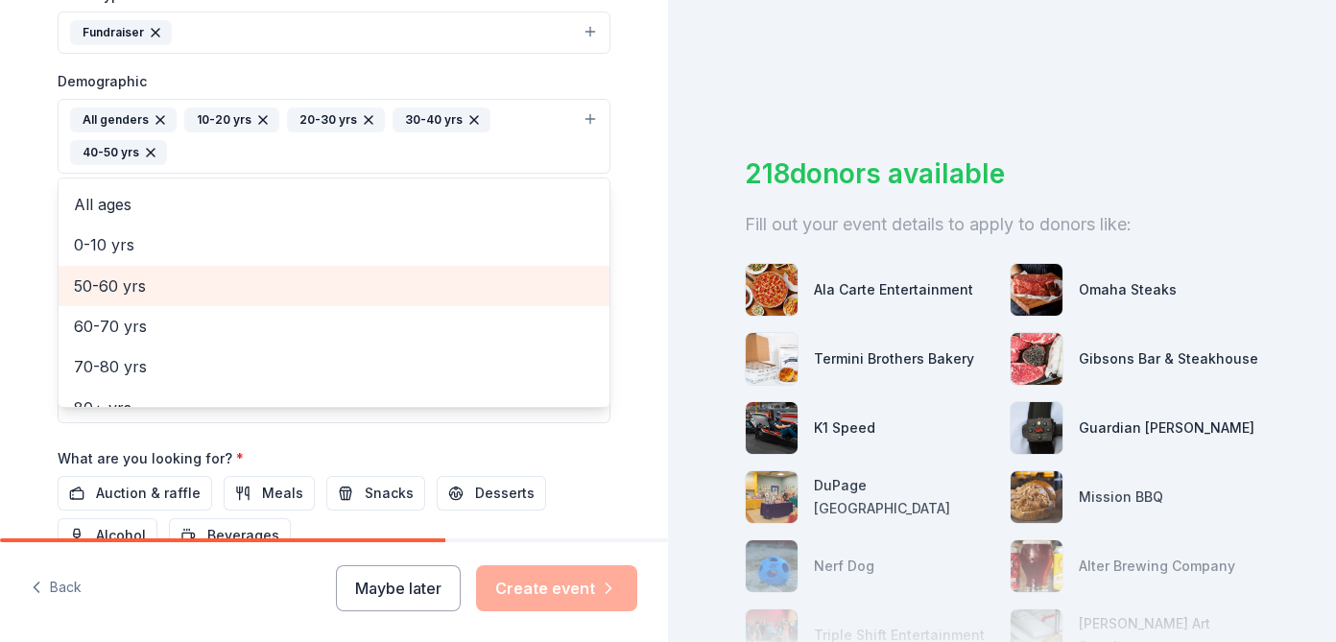
click at [269, 272] on div "50-60 yrs" at bounding box center [334, 286] width 551 height 40
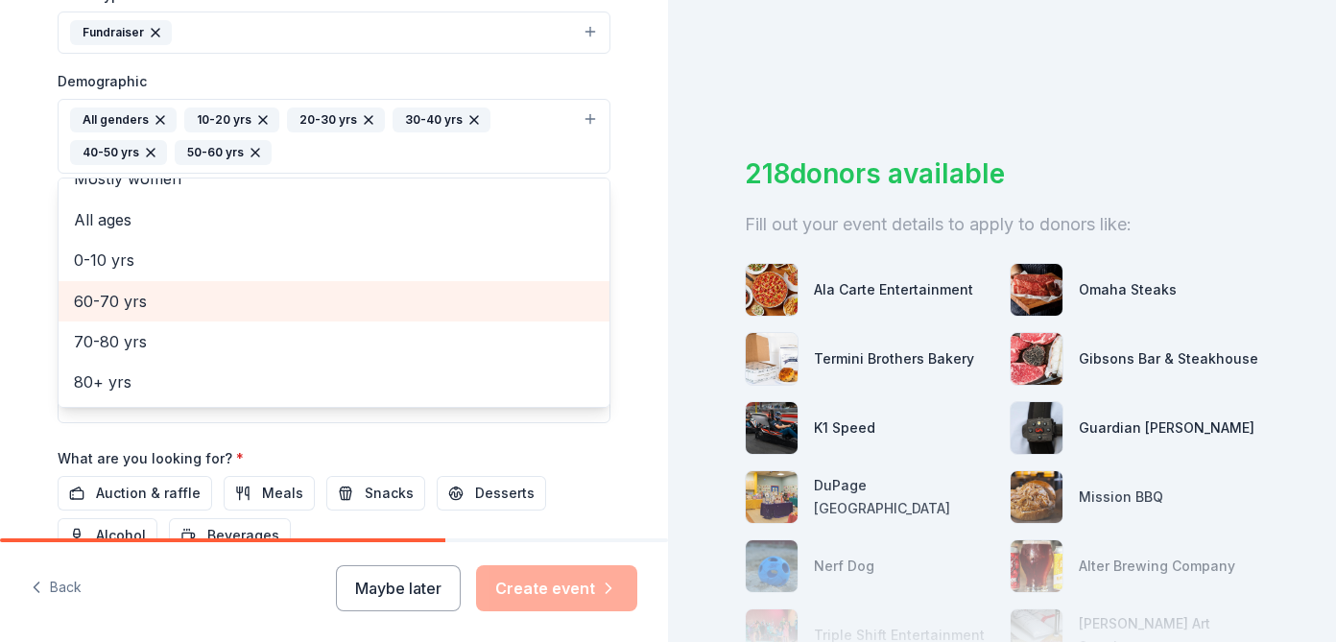
click at [258, 292] on span "60-70 yrs" at bounding box center [334, 301] width 520 height 25
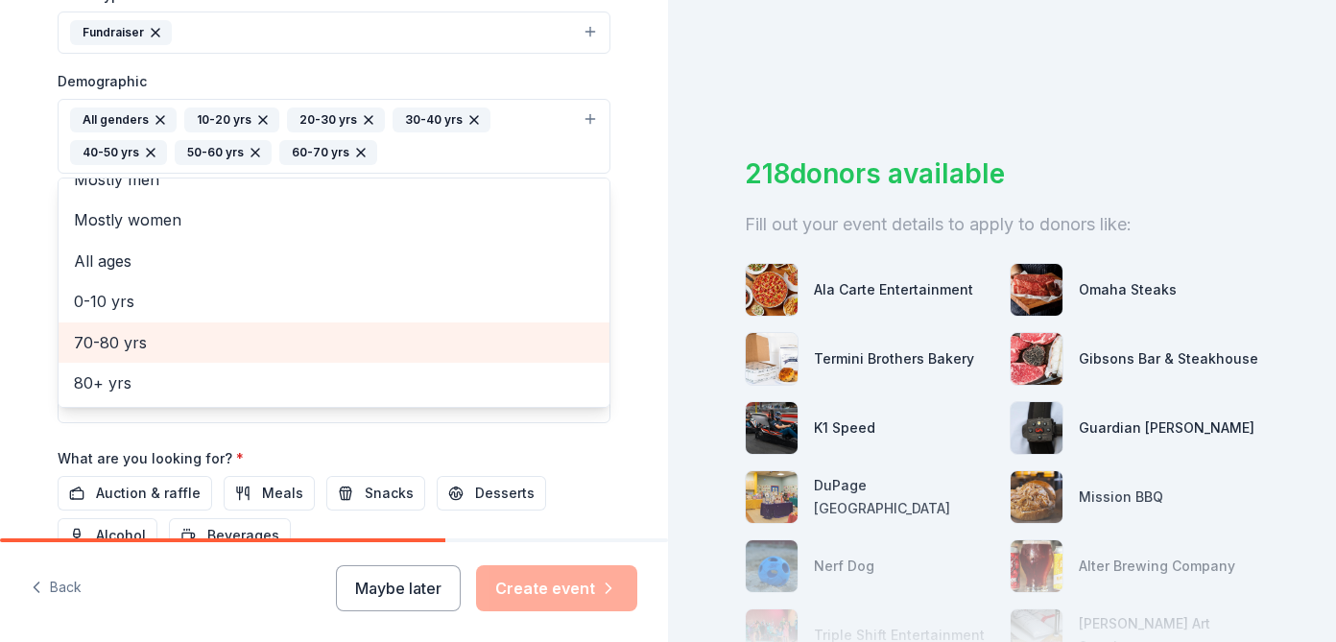
click at [245, 331] on span "70-80 yrs" at bounding box center [334, 342] width 520 height 25
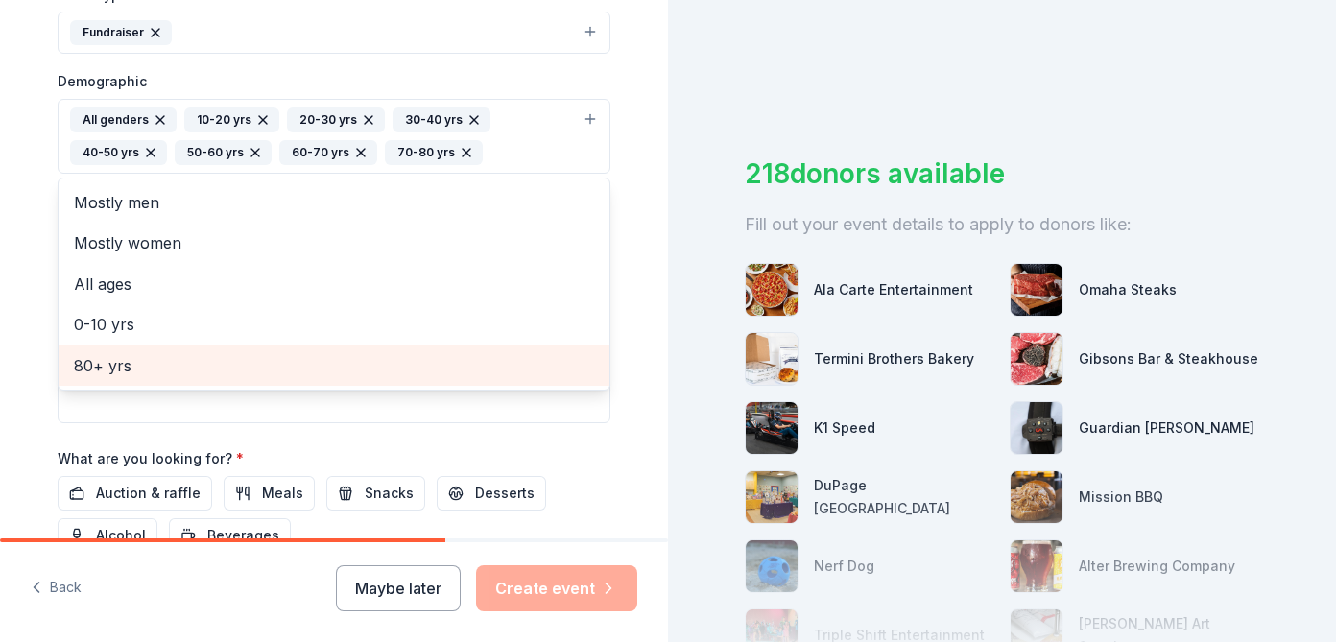
click at [237, 353] on span "80+ yrs" at bounding box center [334, 365] width 520 height 25
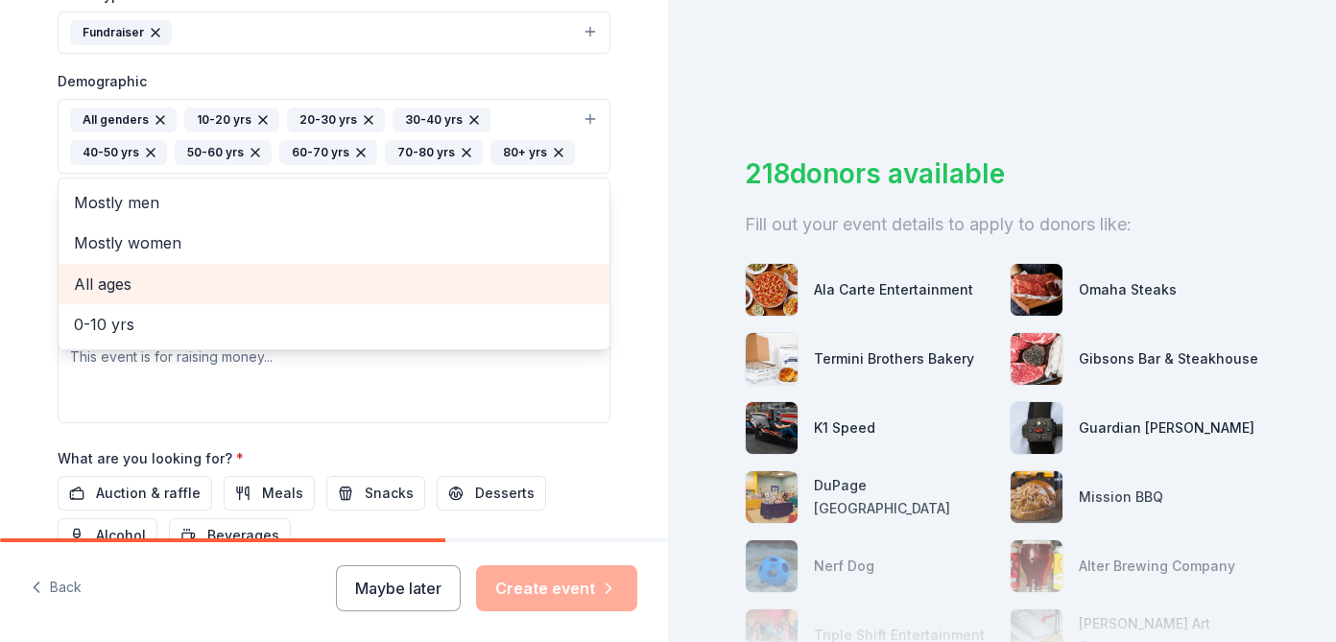
click at [163, 288] on span "All ages" at bounding box center [334, 284] width 520 height 25
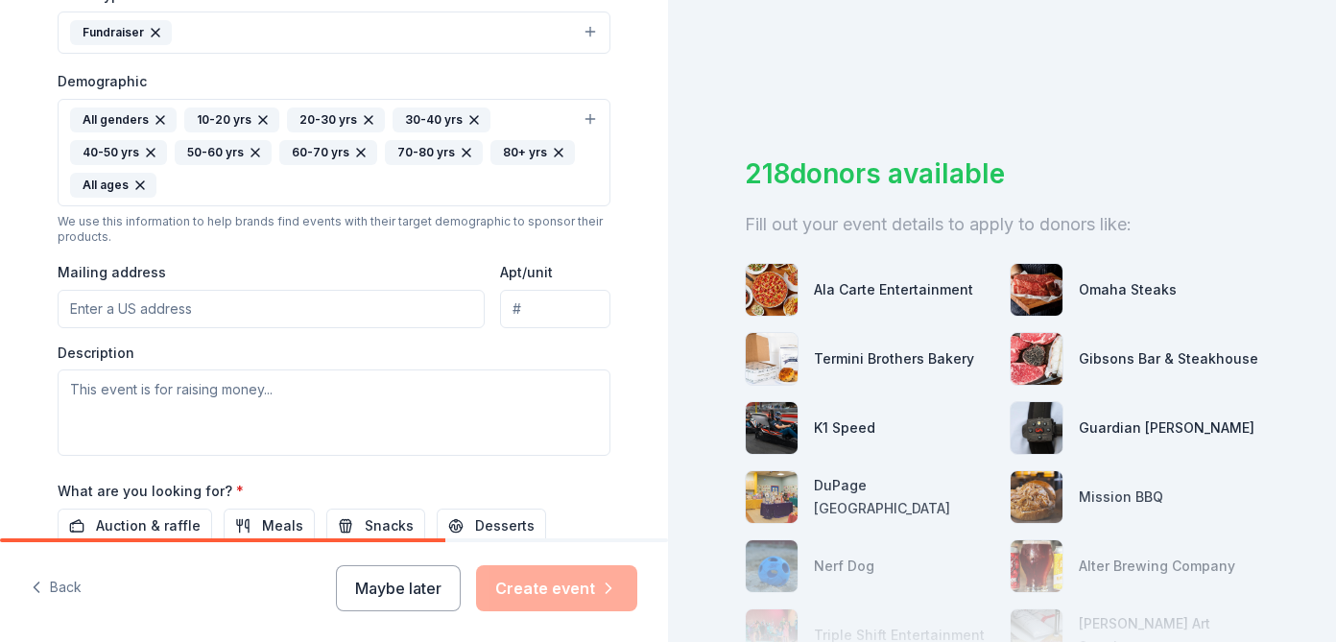
click at [265, 118] on icon "button" at bounding box center [262, 119] width 15 height 15
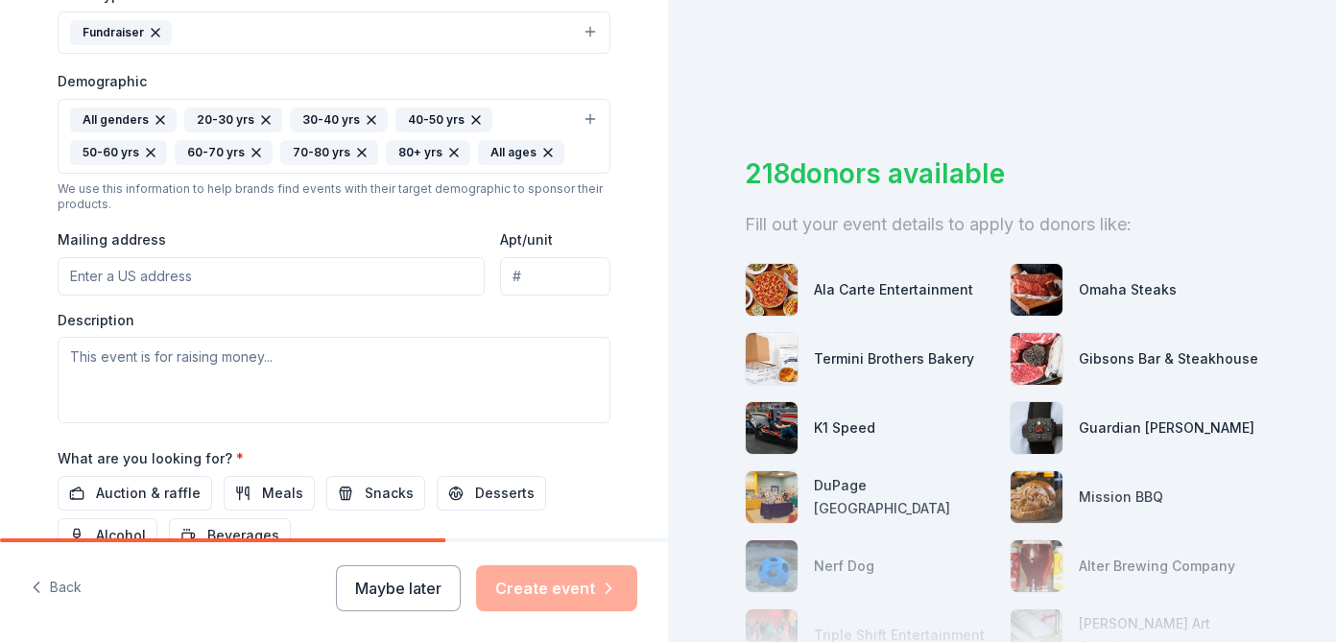
click at [262, 118] on icon "button" at bounding box center [266, 120] width 8 height 8
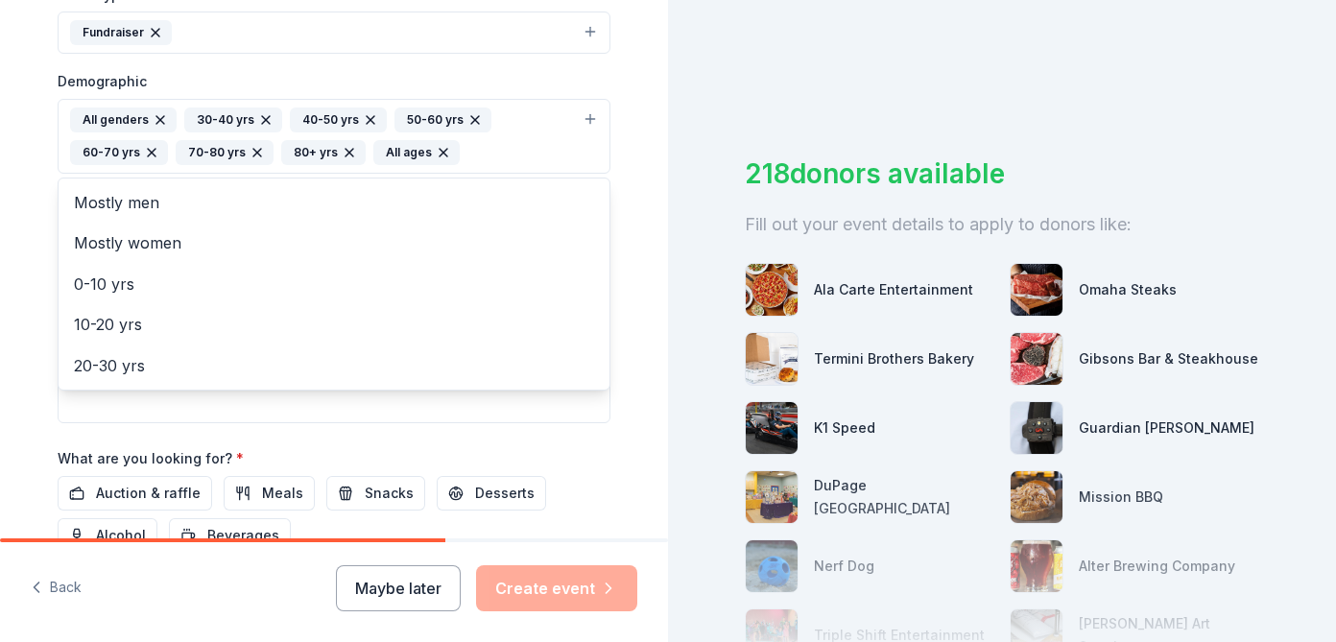
click at [262, 118] on icon "button" at bounding box center [266, 120] width 8 height 8
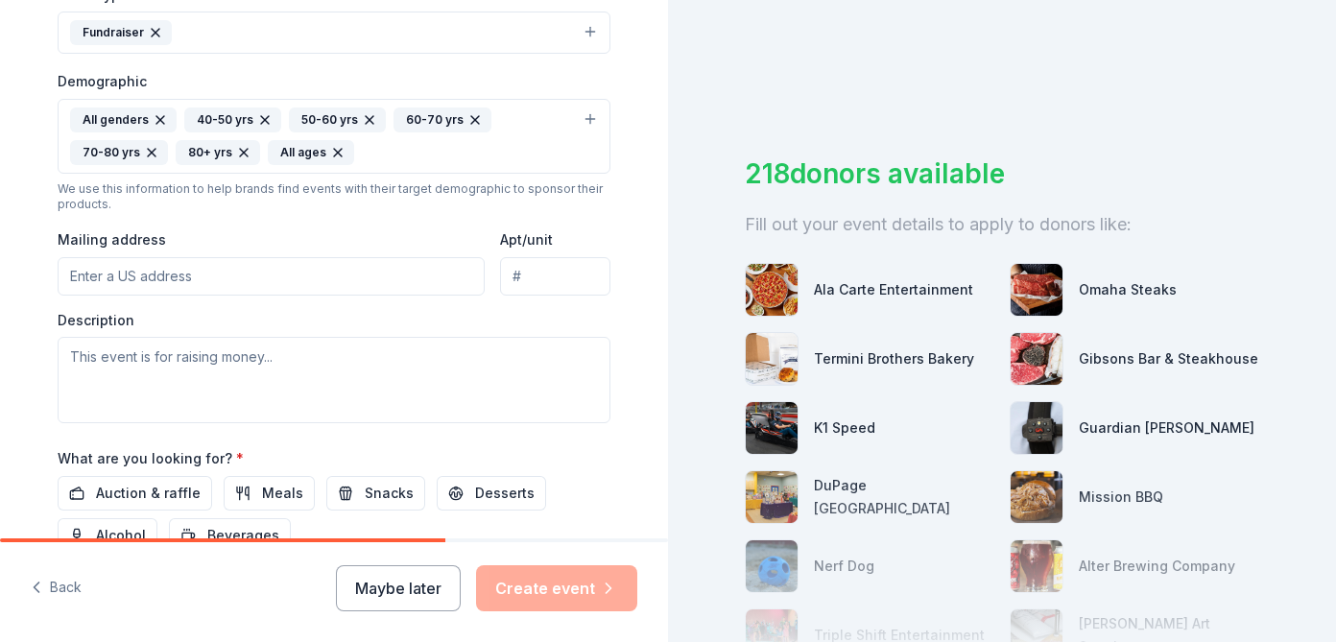
click at [262, 118] on icon "button" at bounding box center [265, 120] width 8 height 8
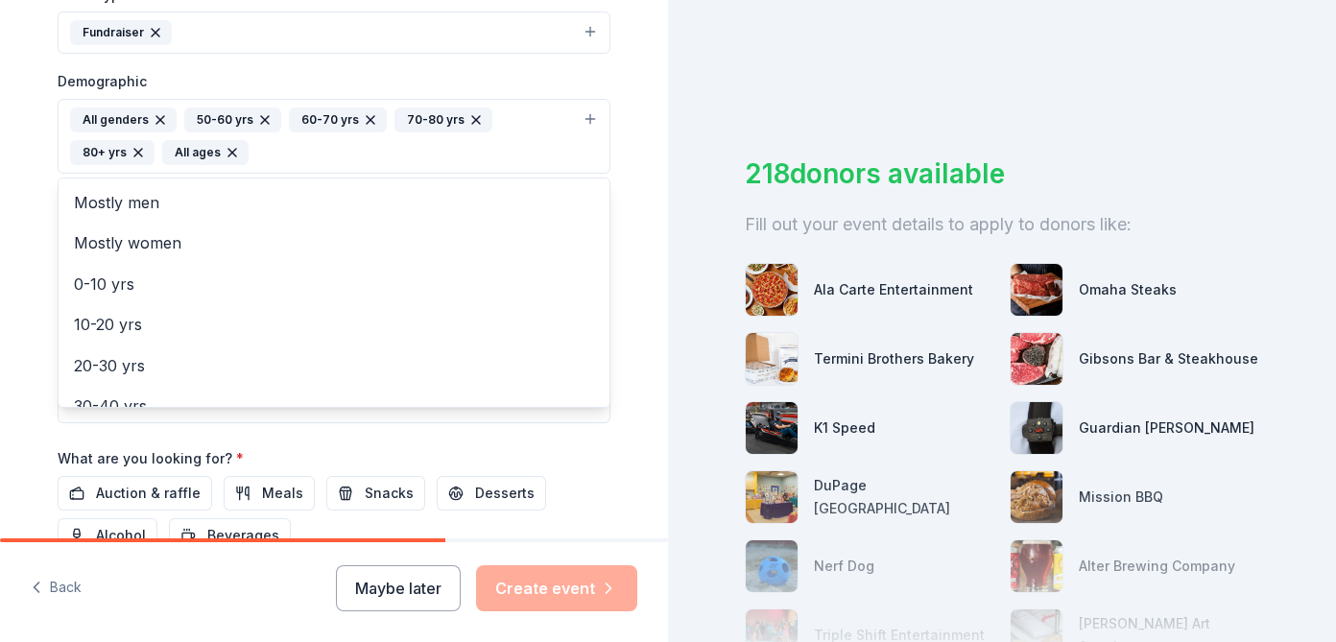
click at [262, 118] on icon "button" at bounding box center [265, 120] width 8 height 8
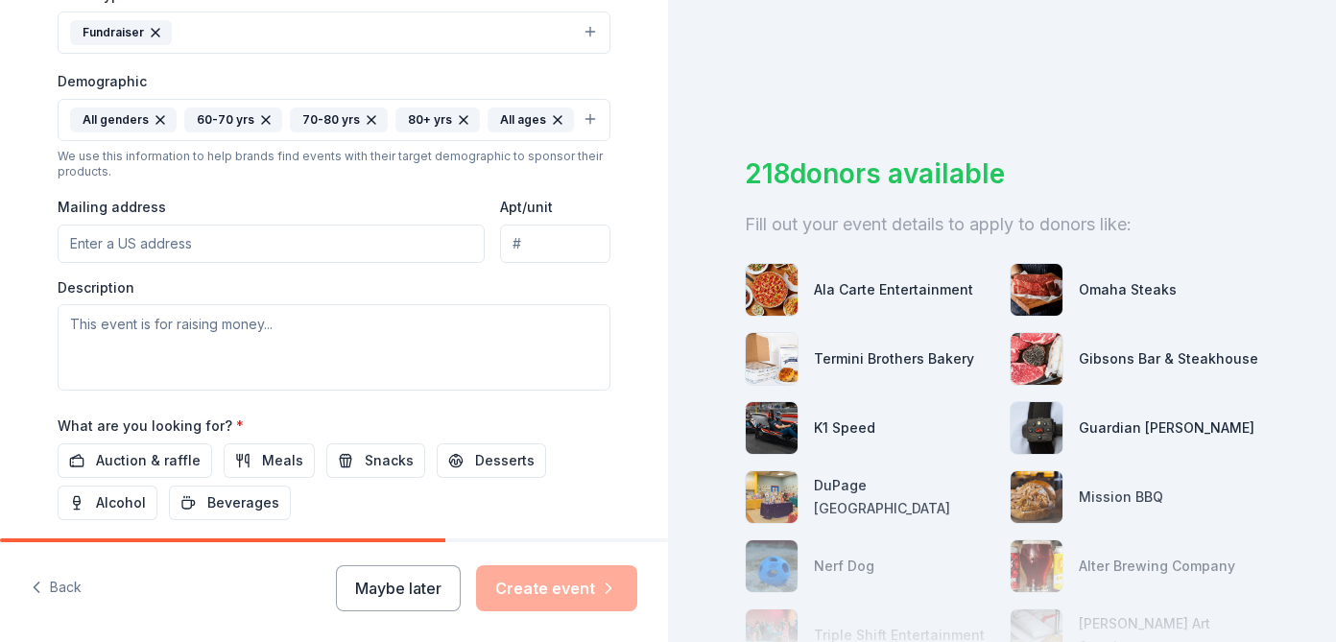
click at [262, 118] on icon "button" at bounding box center [266, 120] width 8 height 8
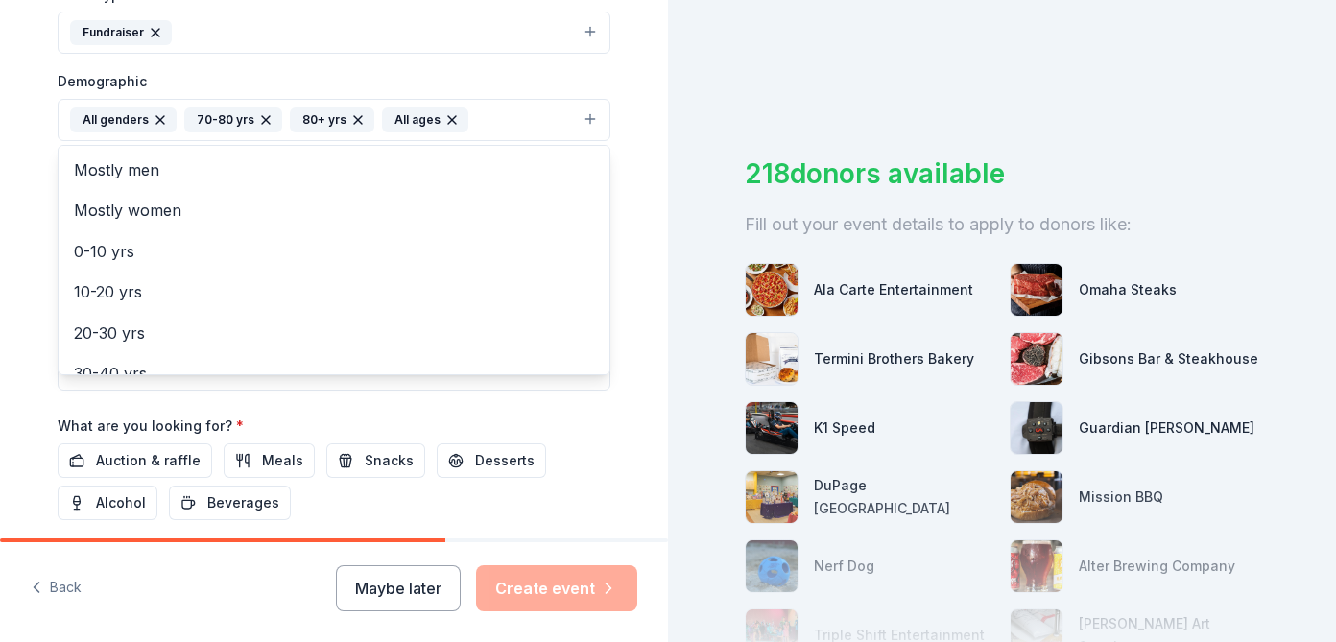
click at [262, 118] on icon "button" at bounding box center [266, 120] width 8 height 8
click at [250, 117] on icon "button" at bounding box center [253, 120] width 8 height 8
click at [628, 447] on div "Tell us about your event. We'll find in-kind donations you can apply for. Event…" at bounding box center [334, 76] width 614 height 1282
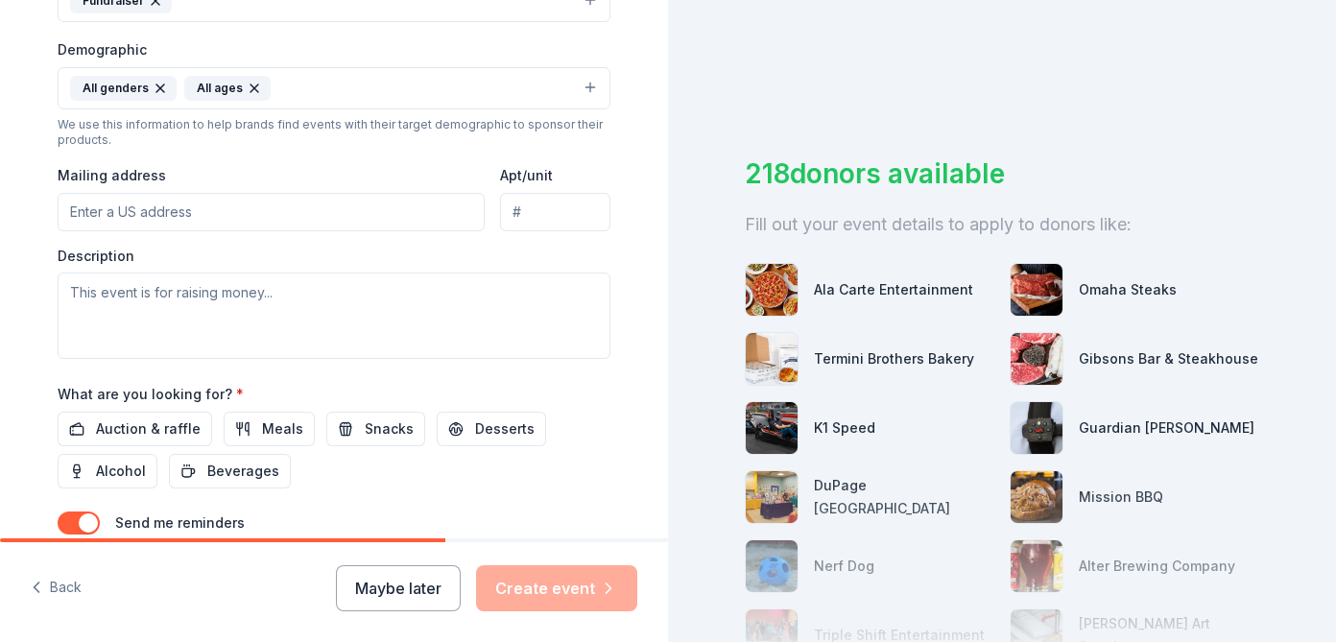
scroll to position [599, 0]
click at [360, 206] on input "Mailing address" at bounding box center [271, 210] width 427 height 38
type input "6834 North Waukesha Avenue, Chicago, IL, 60646"
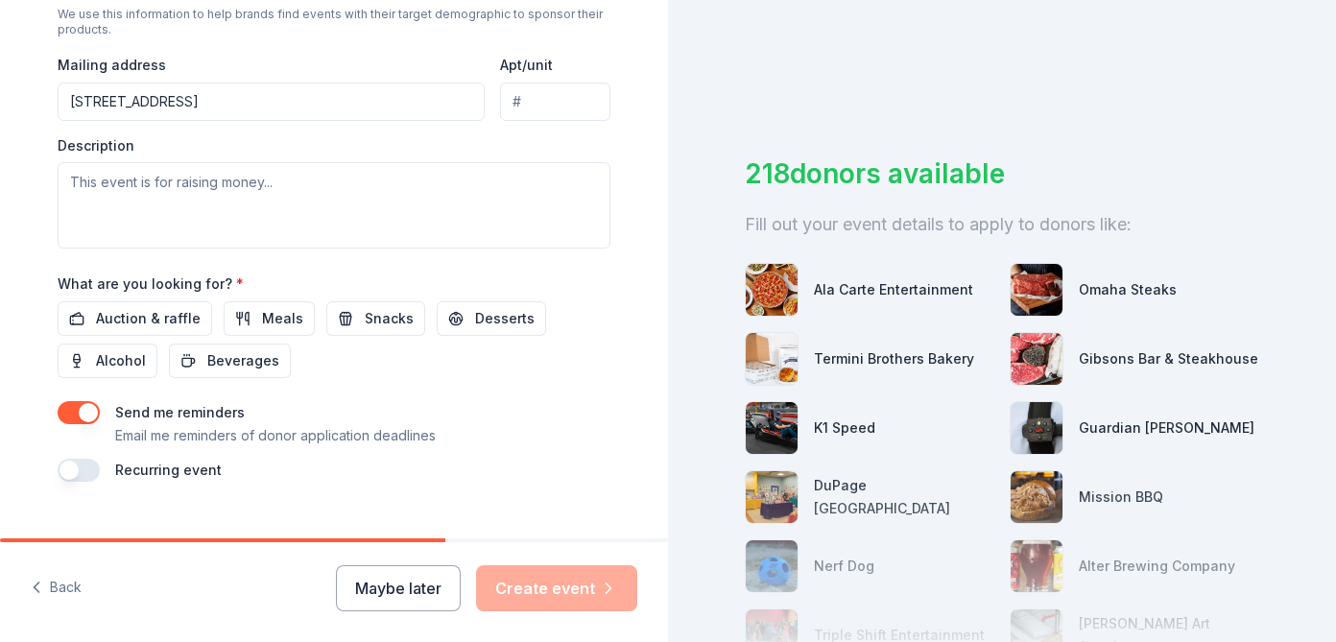
scroll to position [711, 0]
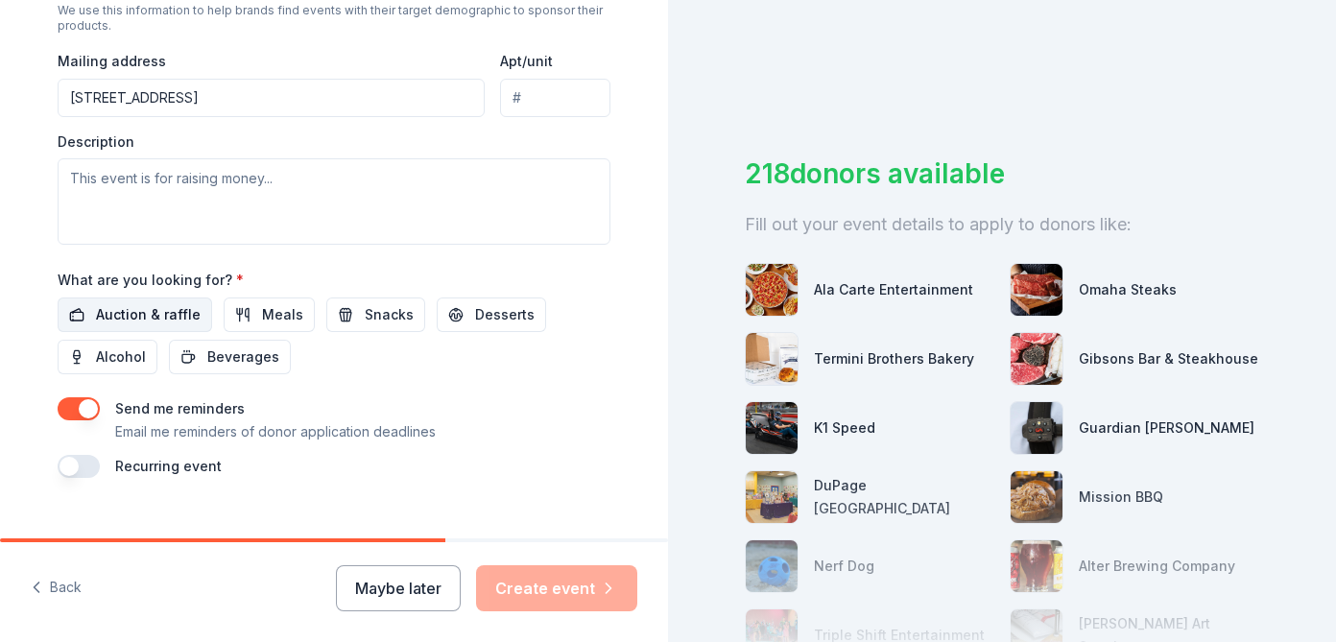
click at [119, 312] on span "Auction & raffle" at bounding box center [148, 314] width 105 height 23
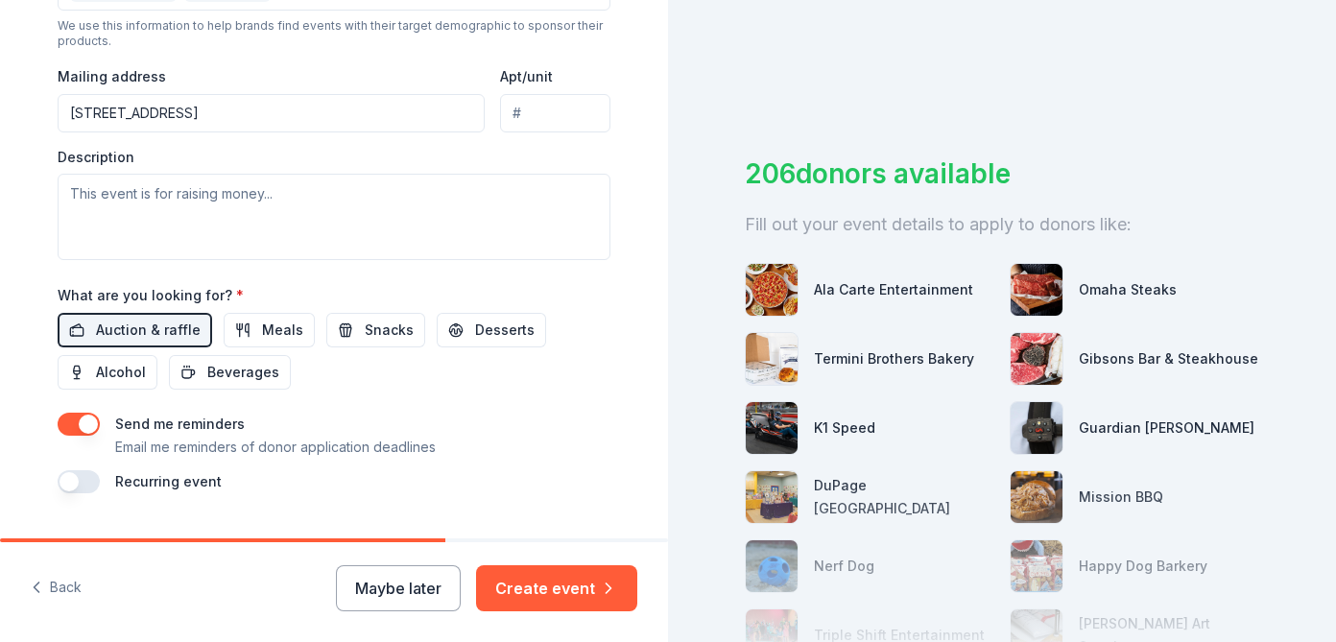
scroll to position [689, 0]
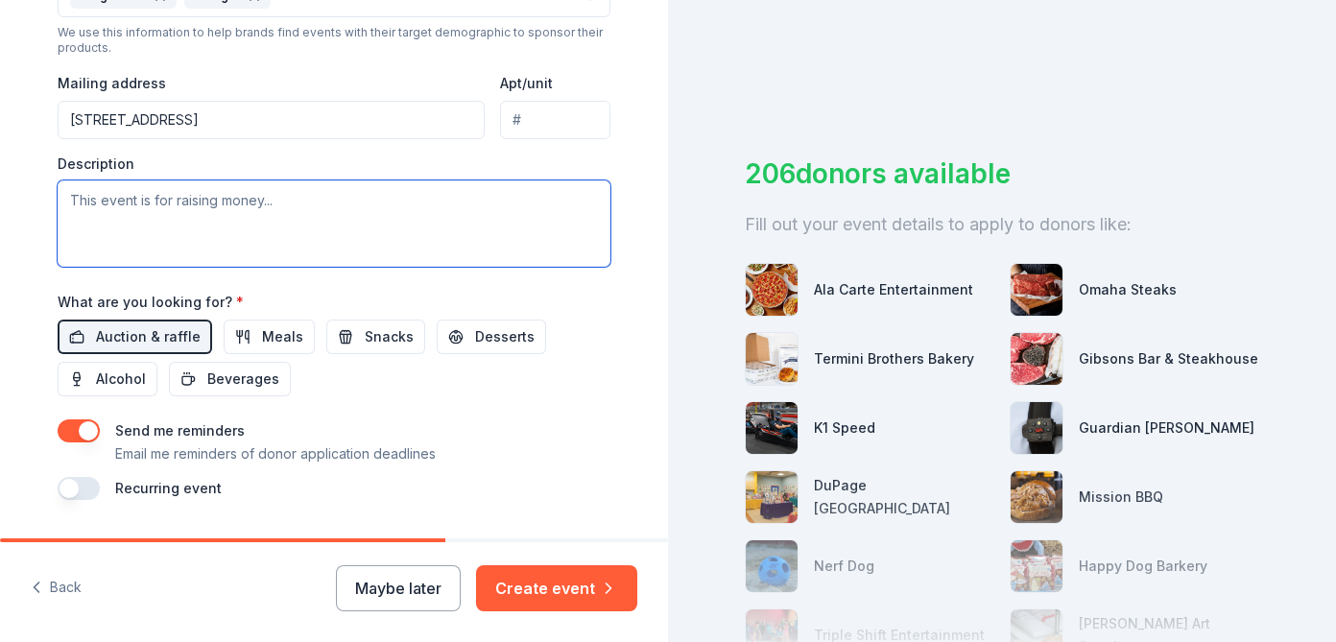
click at [263, 210] on textarea at bounding box center [334, 223] width 553 height 86
paste textarea "This year, the Polish Scouting Organization in Illinois celebrates 75 years of …"
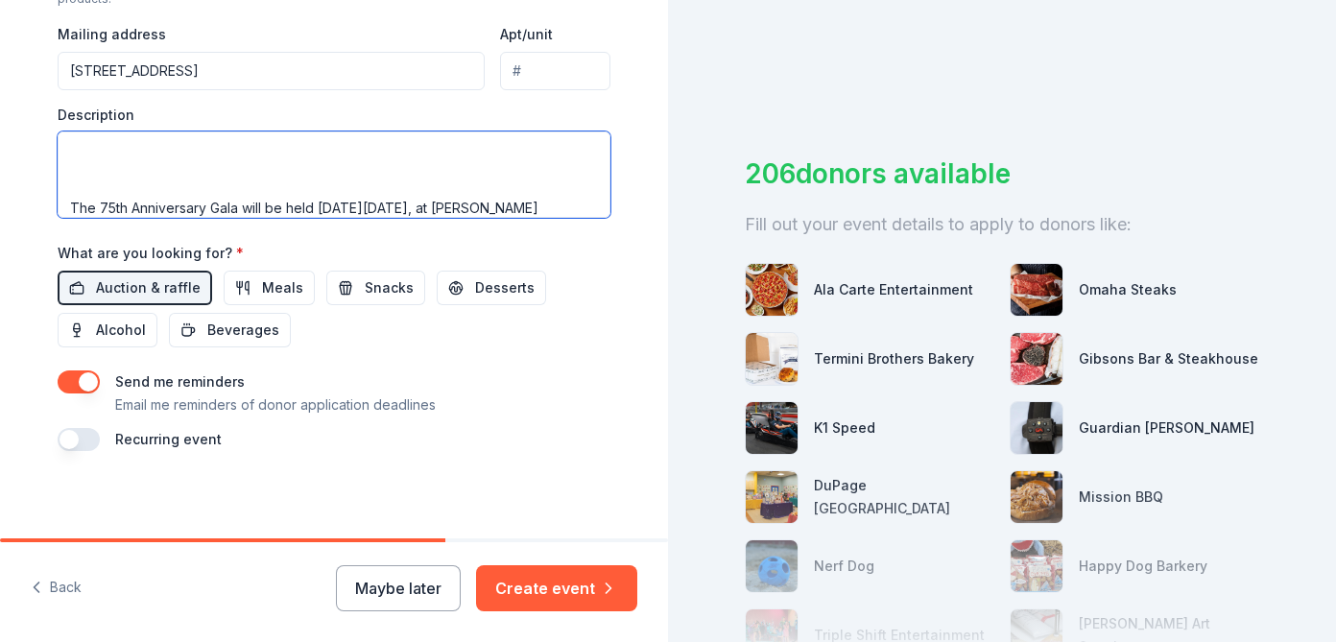
scroll to position [743, 0]
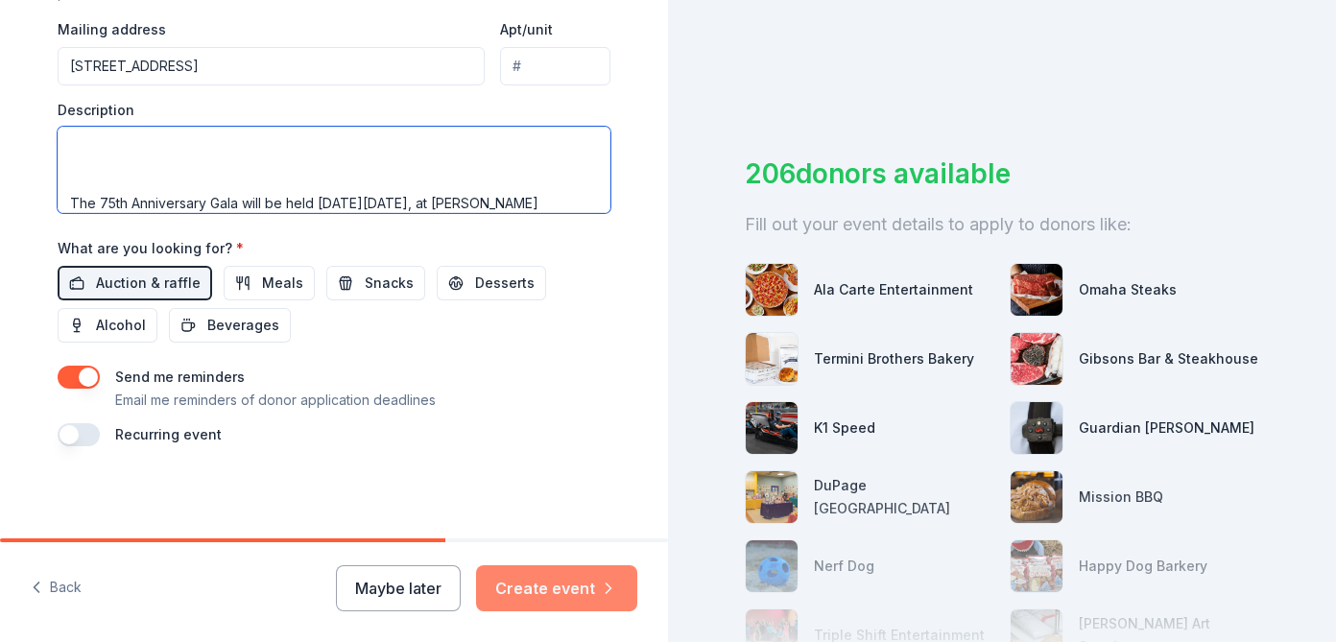
type textarea "This year, the Polish Scouting Organization in Illinois celebrates 75 years of …"
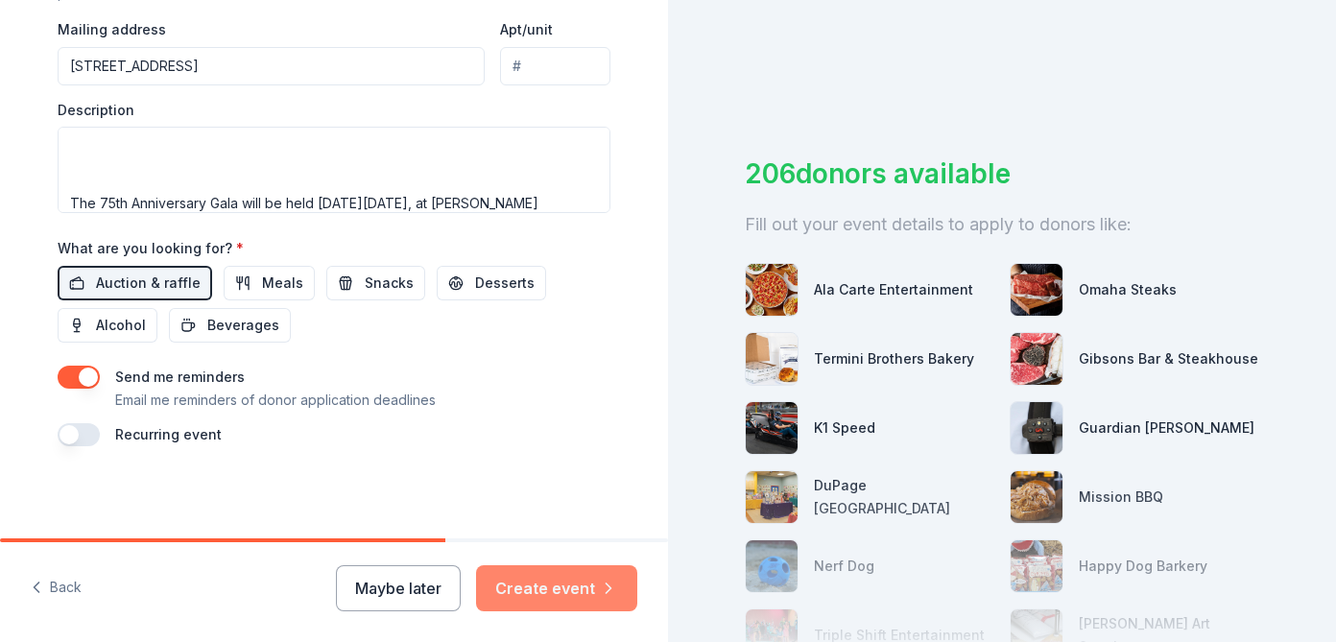
click at [521, 589] on button "Create event" at bounding box center [556, 588] width 161 height 46
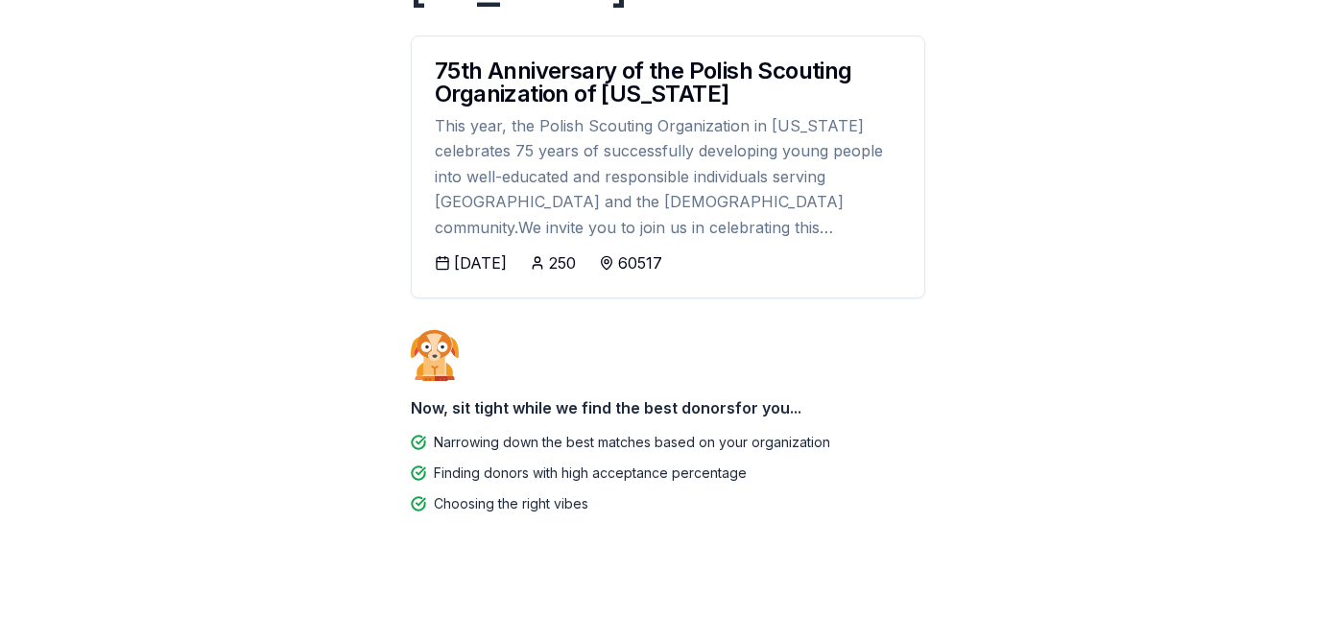
scroll to position [324, 0]
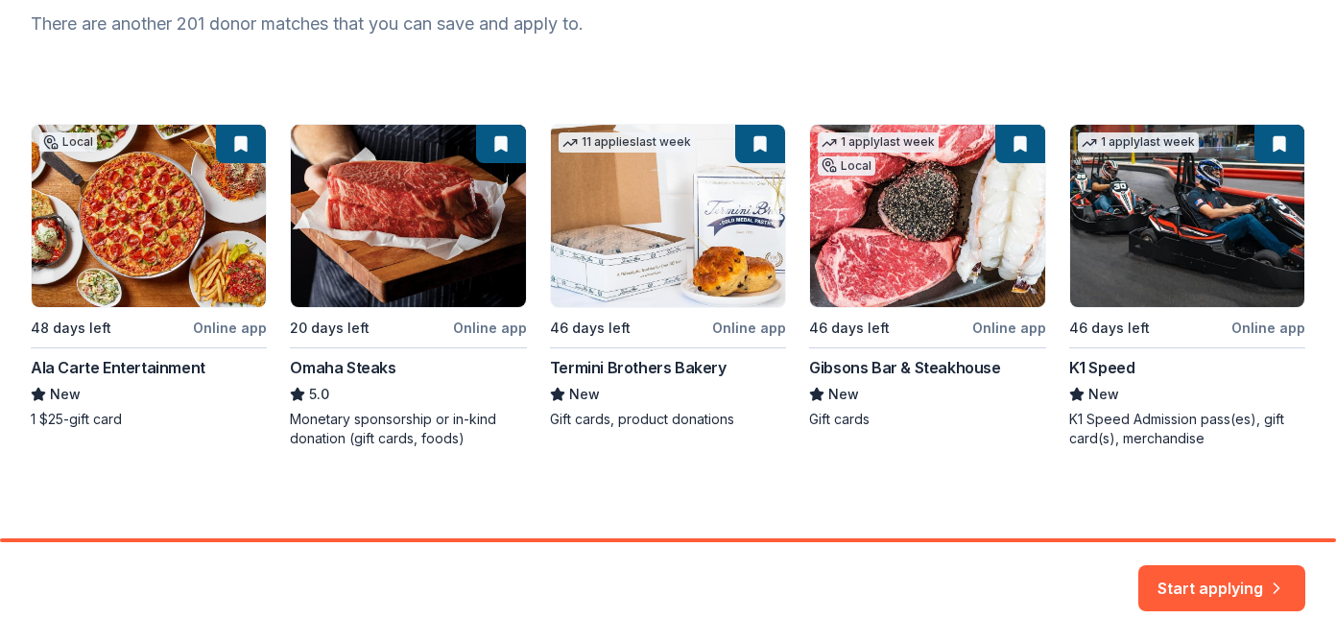
scroll to position [269, 0]
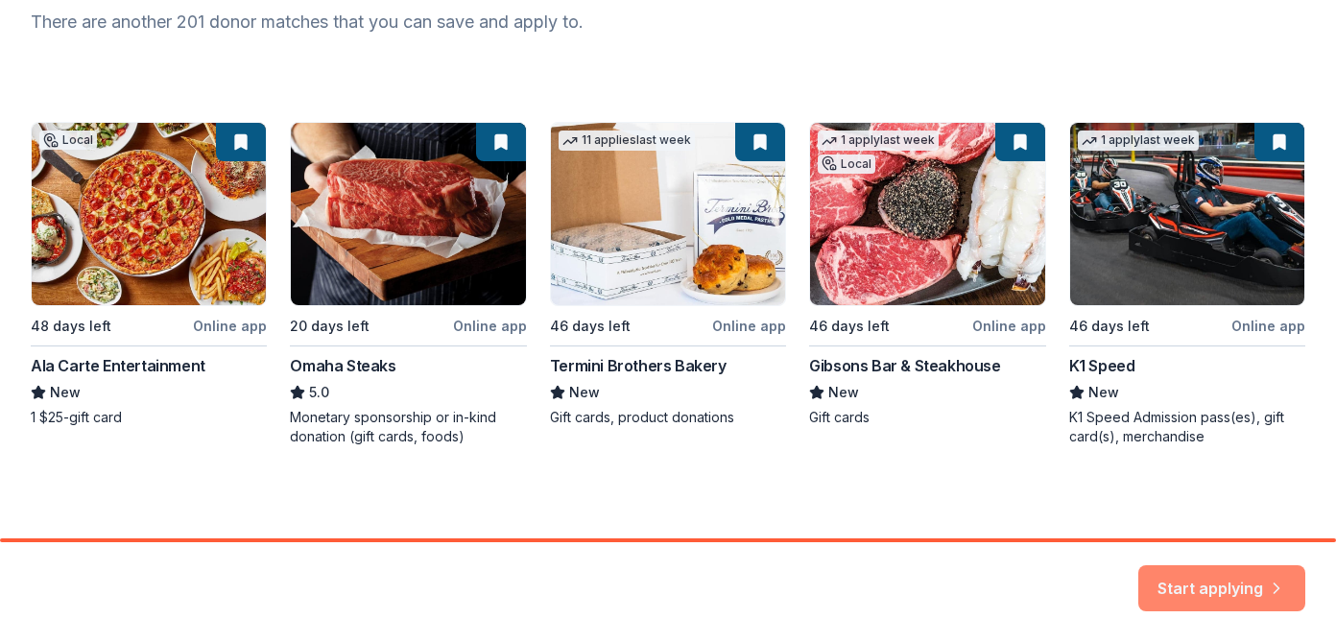
click at [1155, 578] on button "Start applying" at bounding box center [1222, 577] width 167 height 46
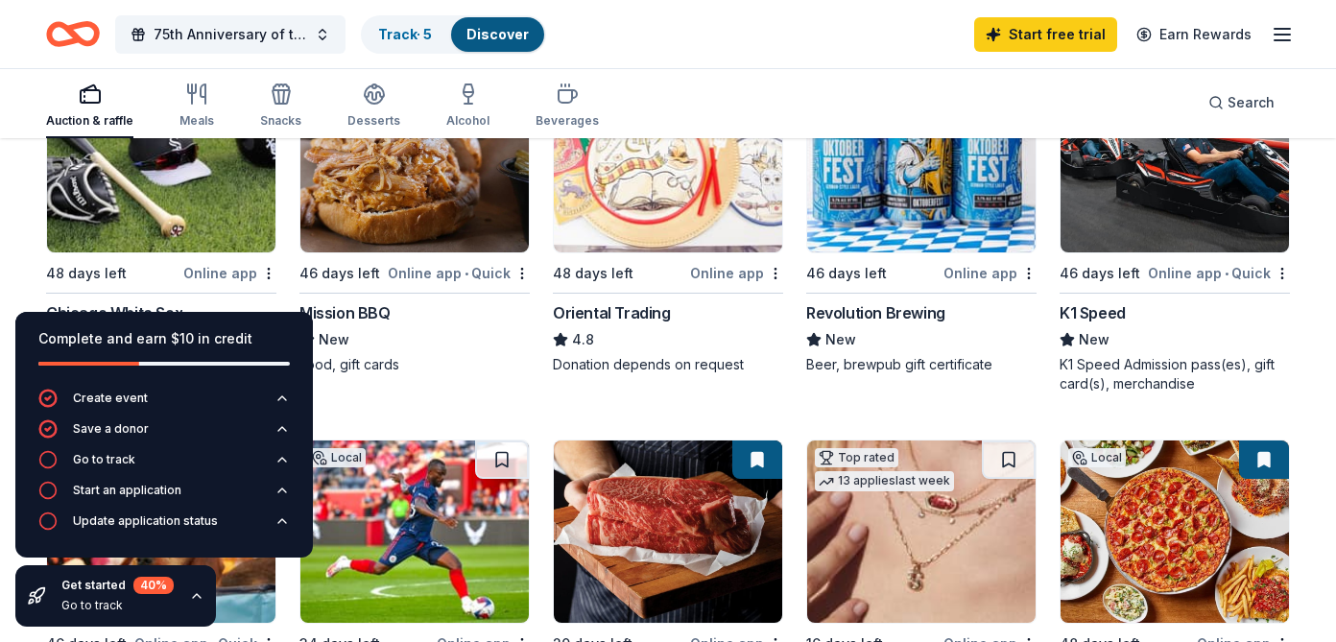
scroll to position [286, 0]
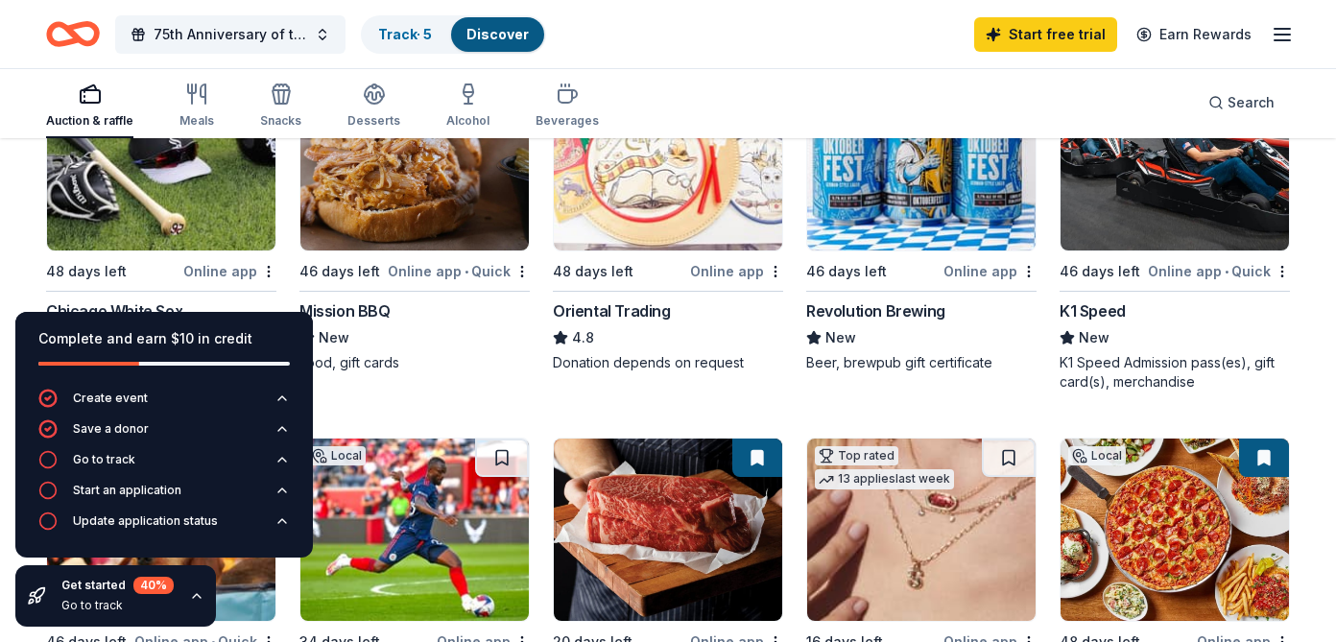
click at [444, 213] on img at bounding box center [414, 159] width 228 height 182
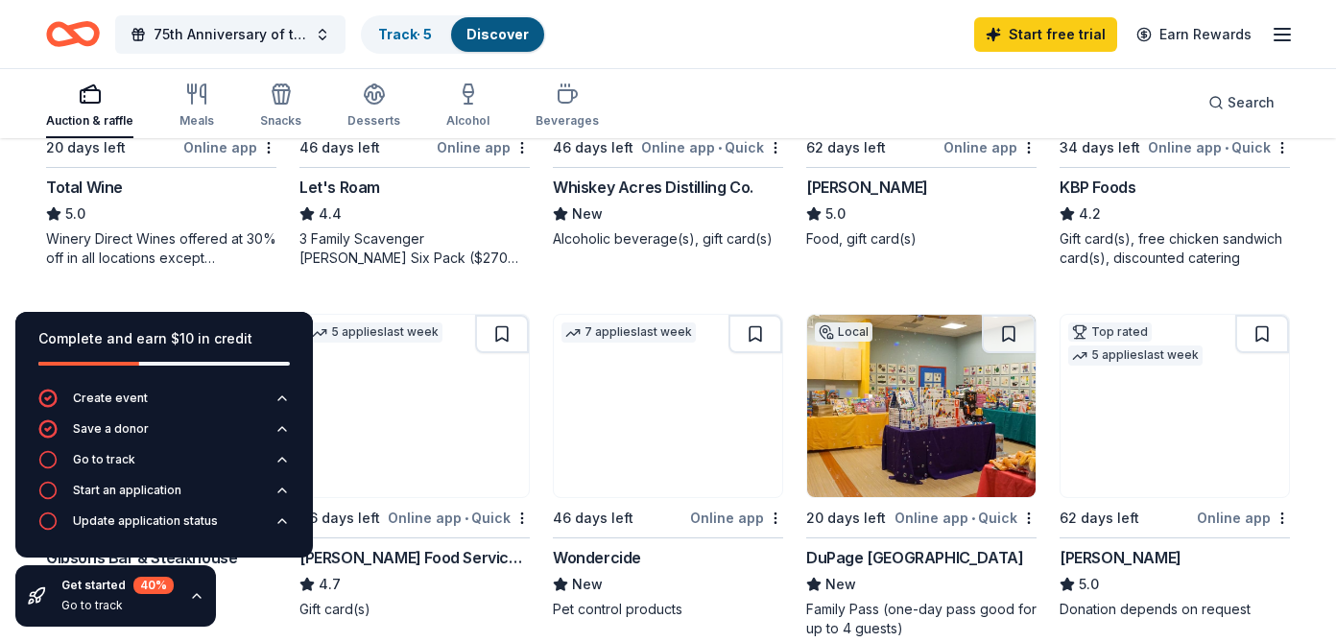
scroll to position [1152, 0]
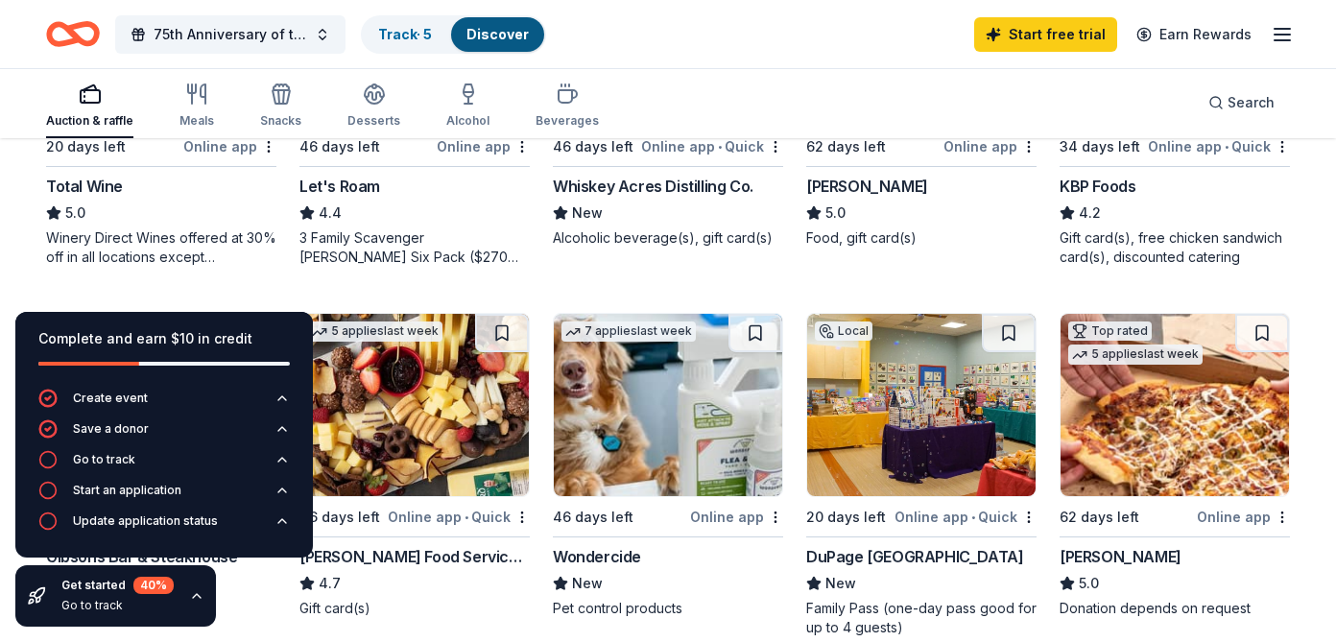
click at [145, 202] on div "5.0" at bounding box center [161, 213] width 230 height 23
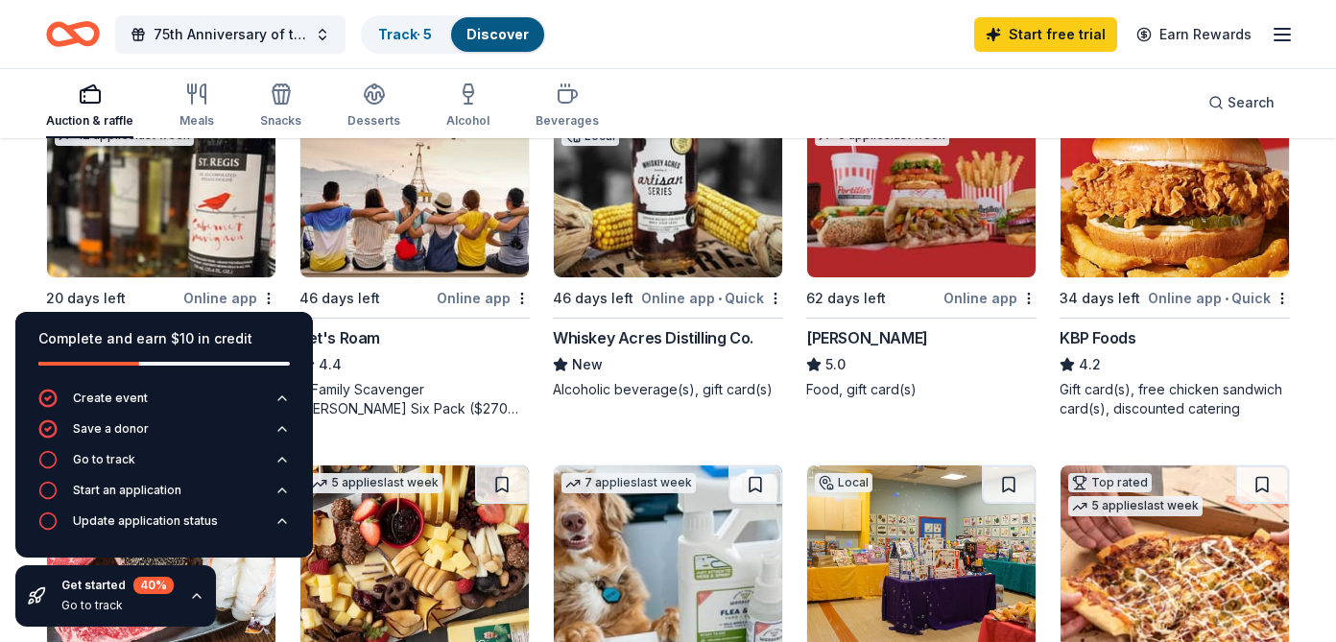
scroll to position [993, 0]
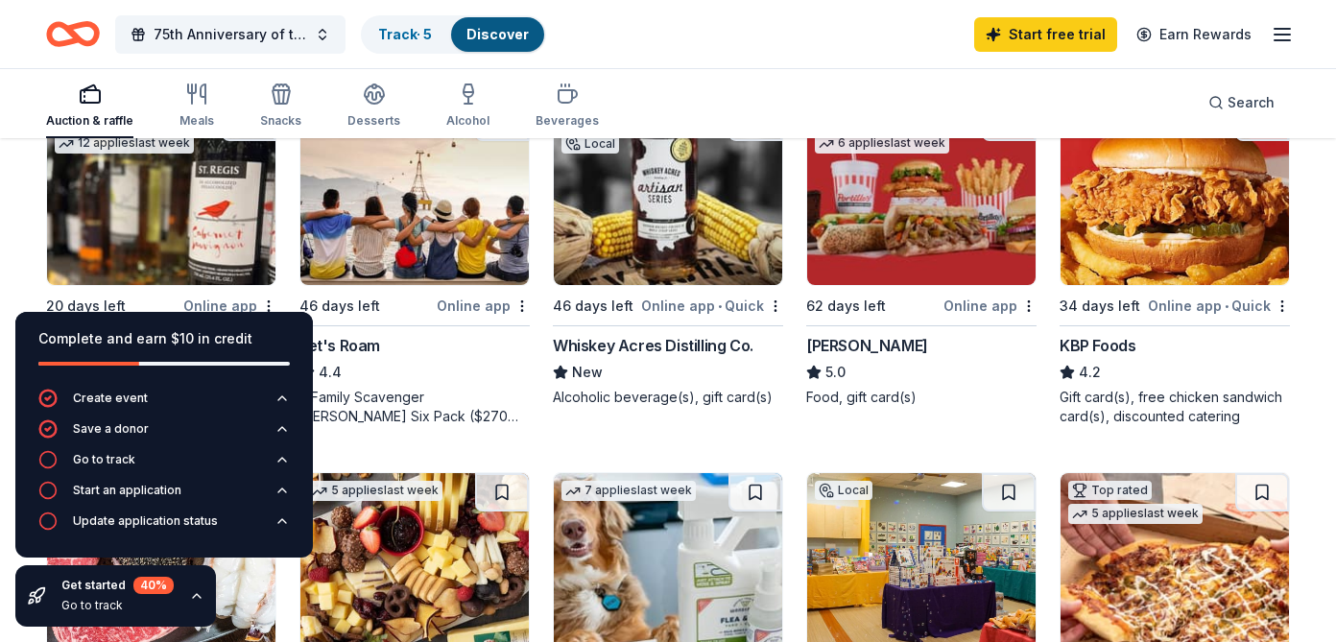
click at [697, 248] on img at bounding box center [668, 194] width 228 height 182
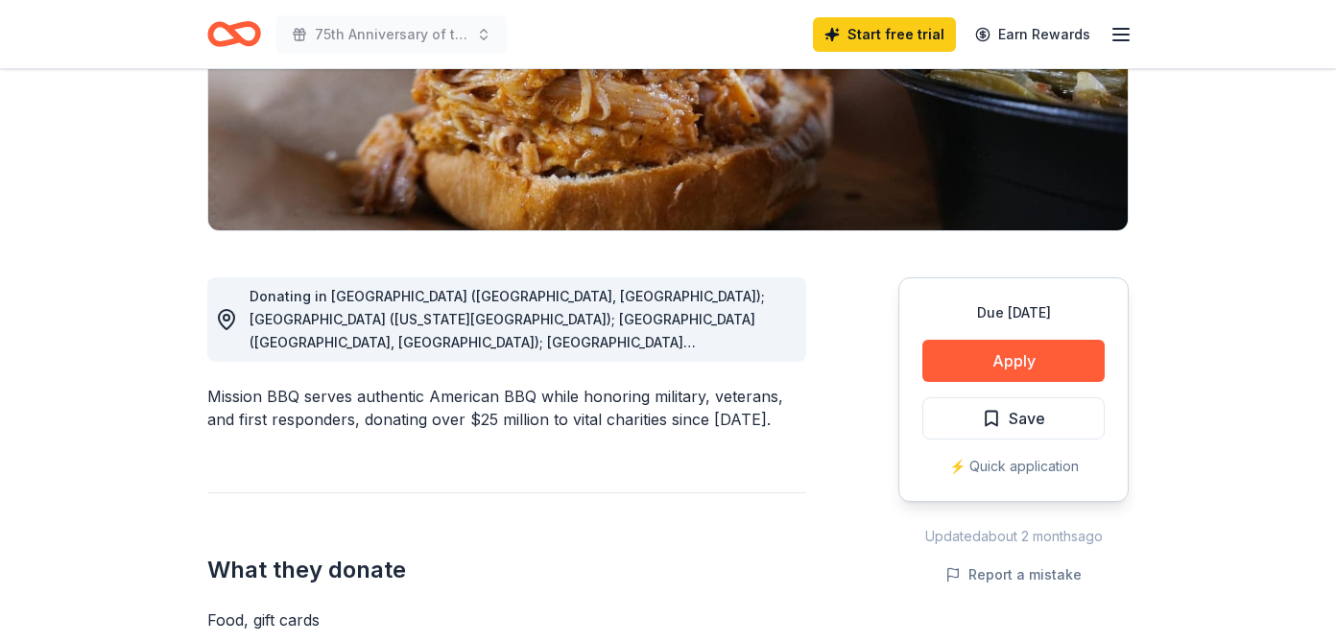
scroll to position [357, 0]
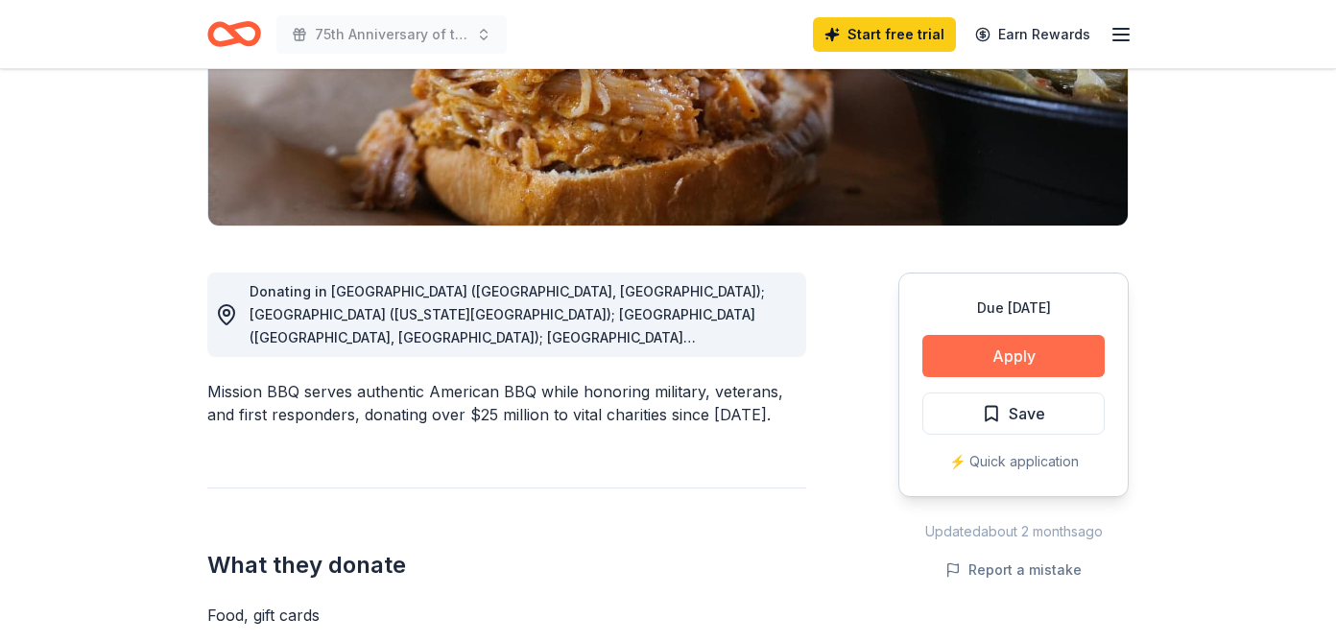
click at [972, 354] on button "Apply" at bounding box center [1014, 356] width 182 height 42
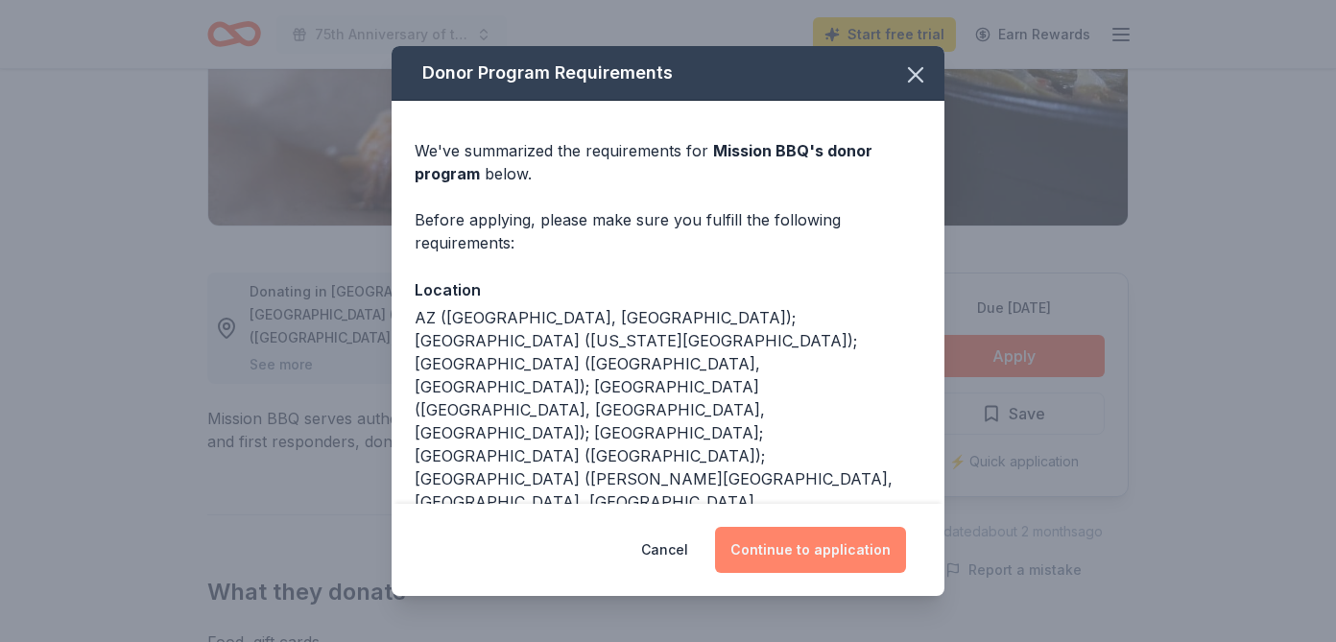
click at [818, 535] on button "Continue to application" at bounding box center [810, 550] width 191 height 46
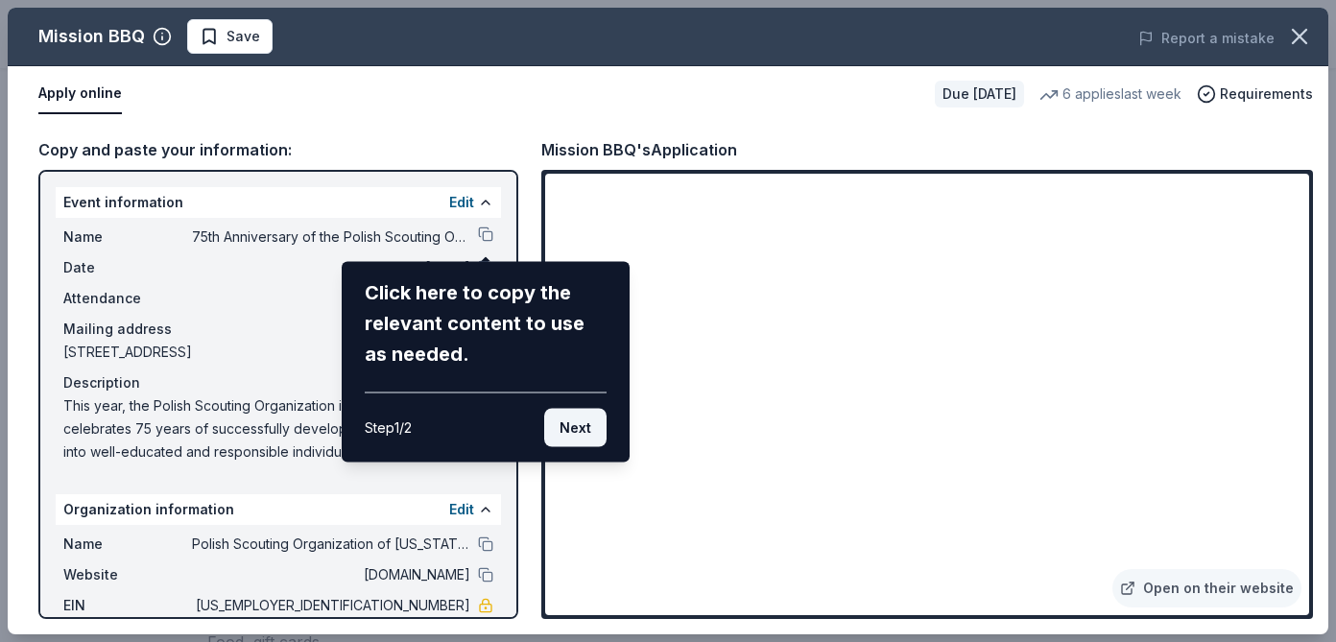
click at [572, 435] on button "Next" at bounding box center [575, 428] width 62 height 38
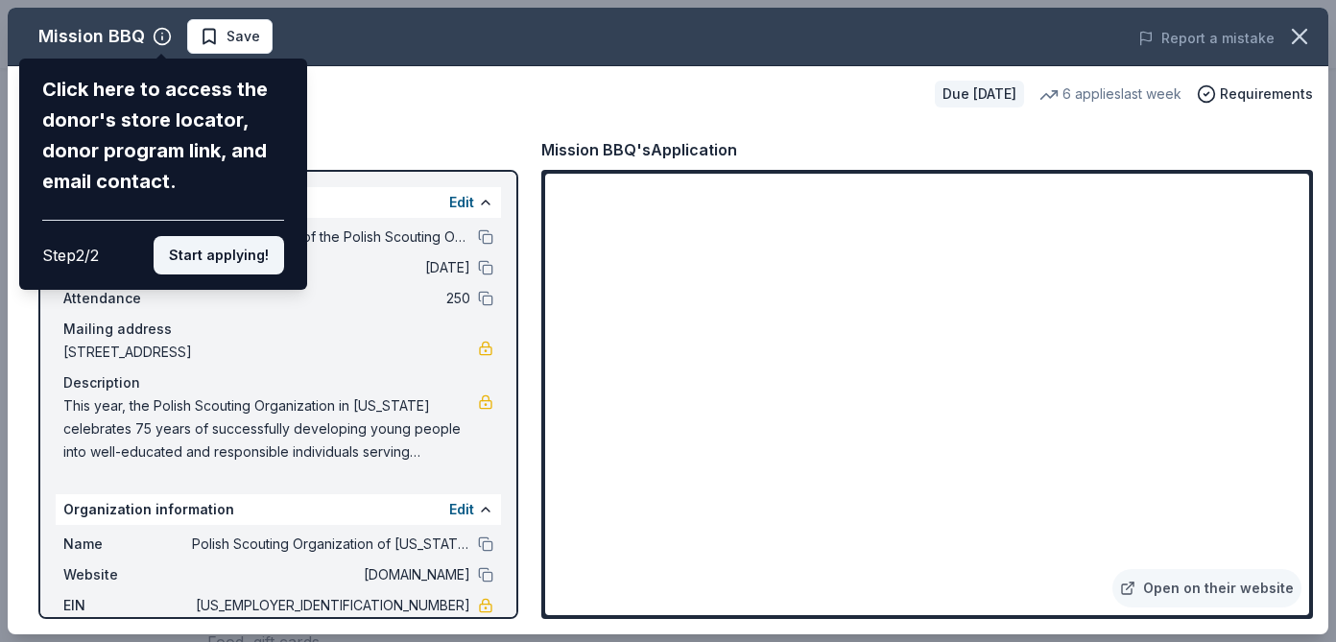
click at [205, 256] on button "Start applying!" at bounding box center [219, 255] width 131 height 38
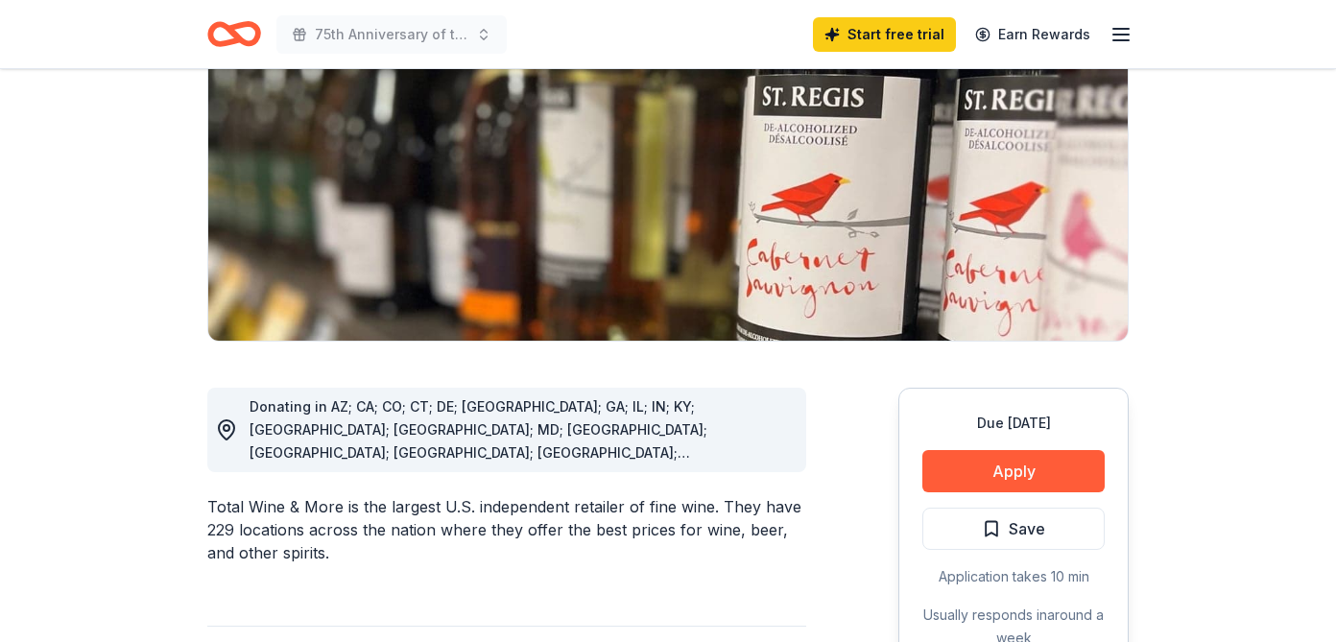
scroll to position [244, 0]
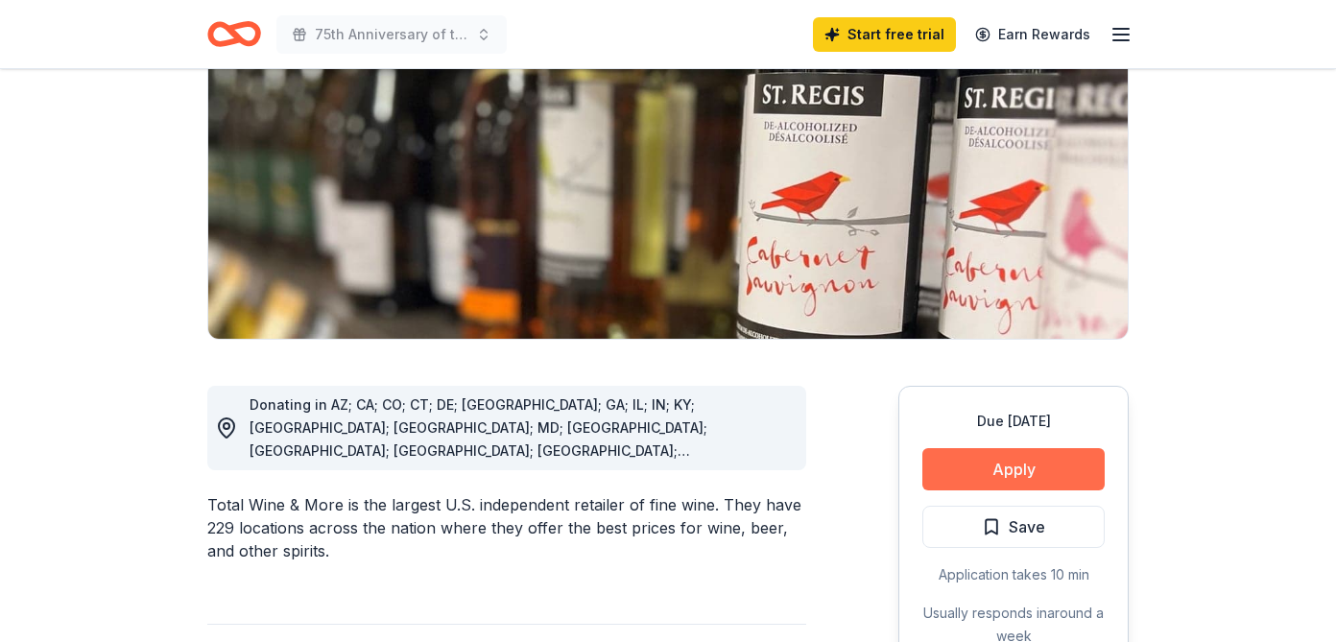
click at [964, 468] on button "Apply" at bounding box center [1014, 469] width 182 height 42
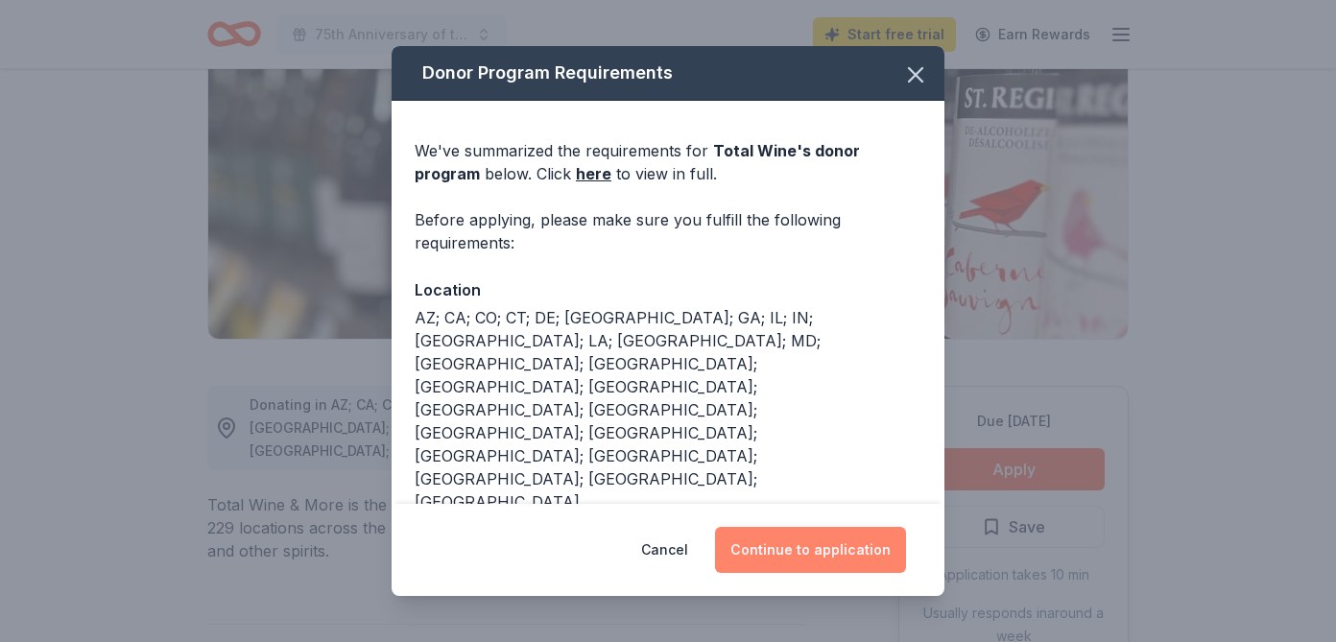
click at [820, 550] on button "Continue to application" at bounding box center [810, 550] width 191 height 46
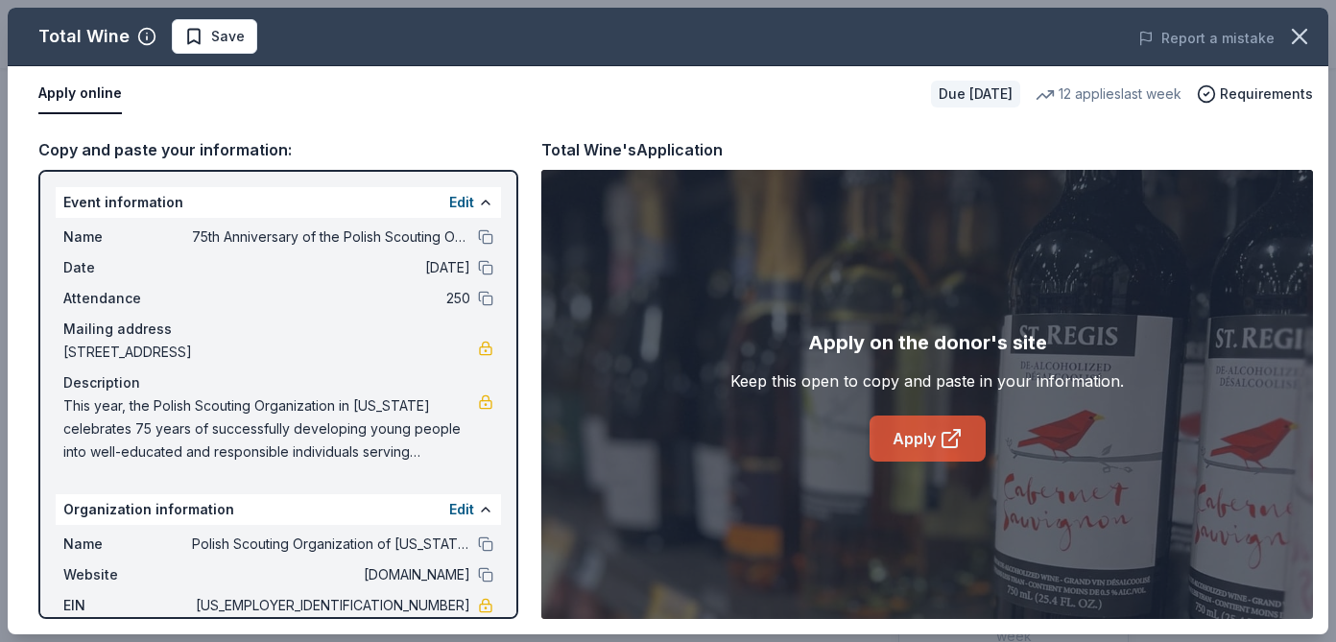
click at [911, 449] on link "Apply" at bounding box center [928, 439] width 116 height 46
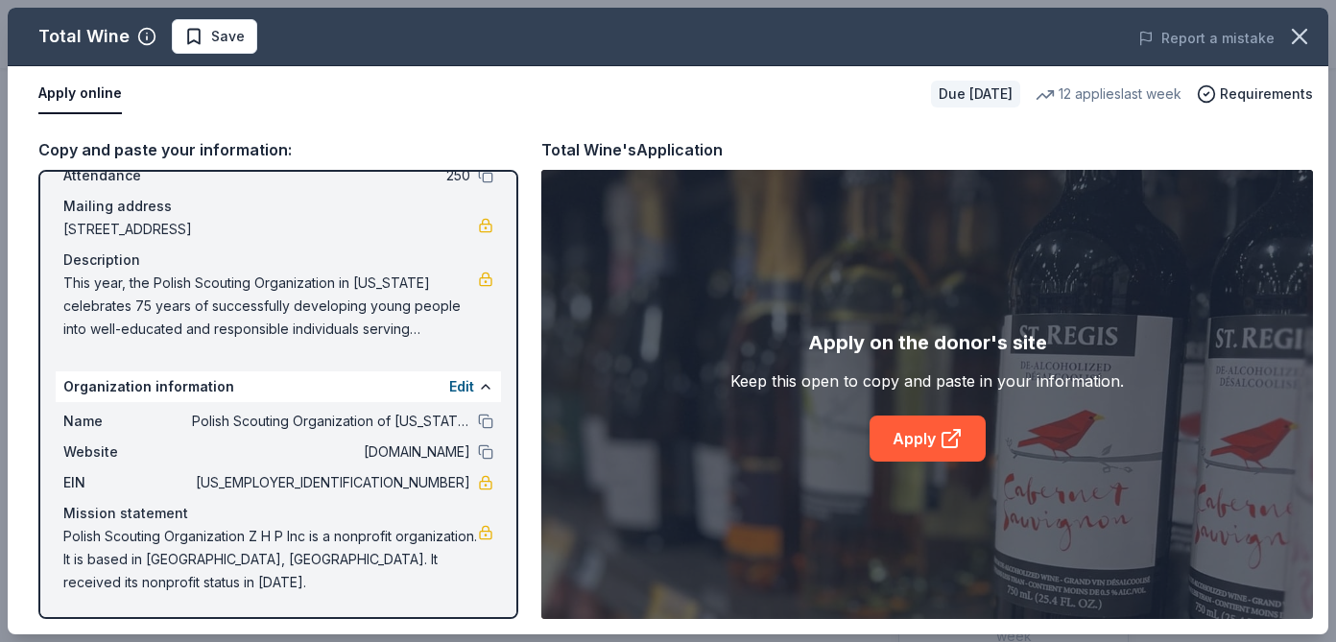
scroll to position [0, 0]
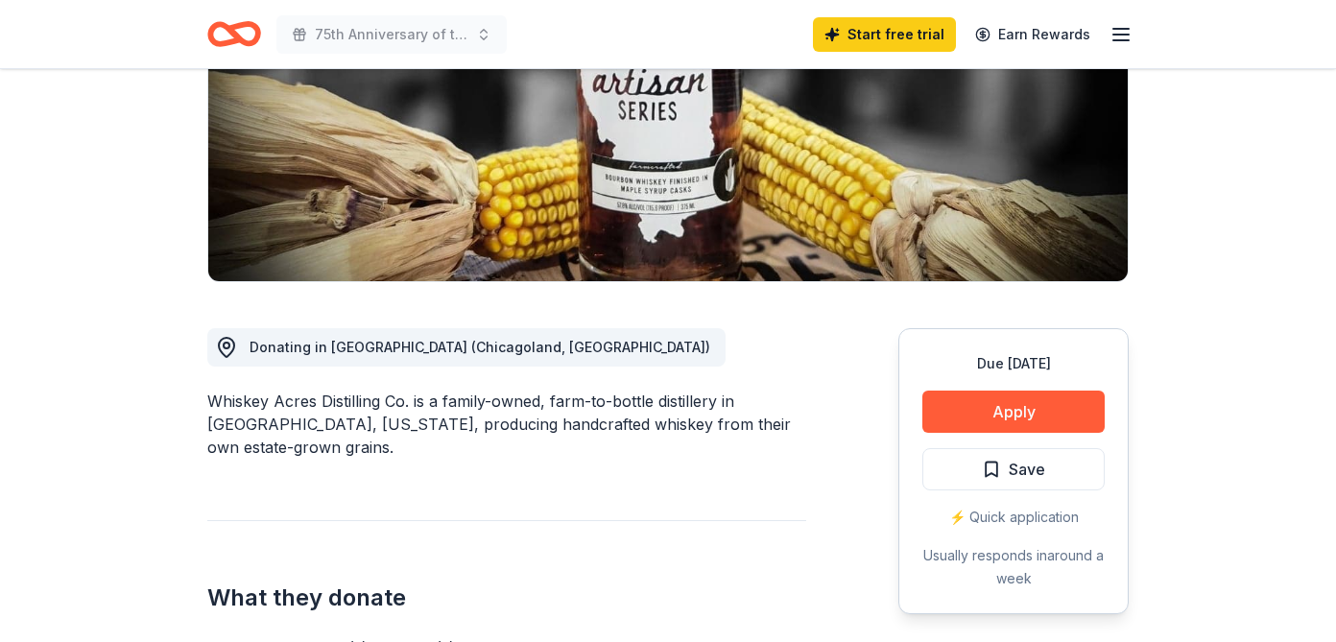
scroll to position [302, 0]
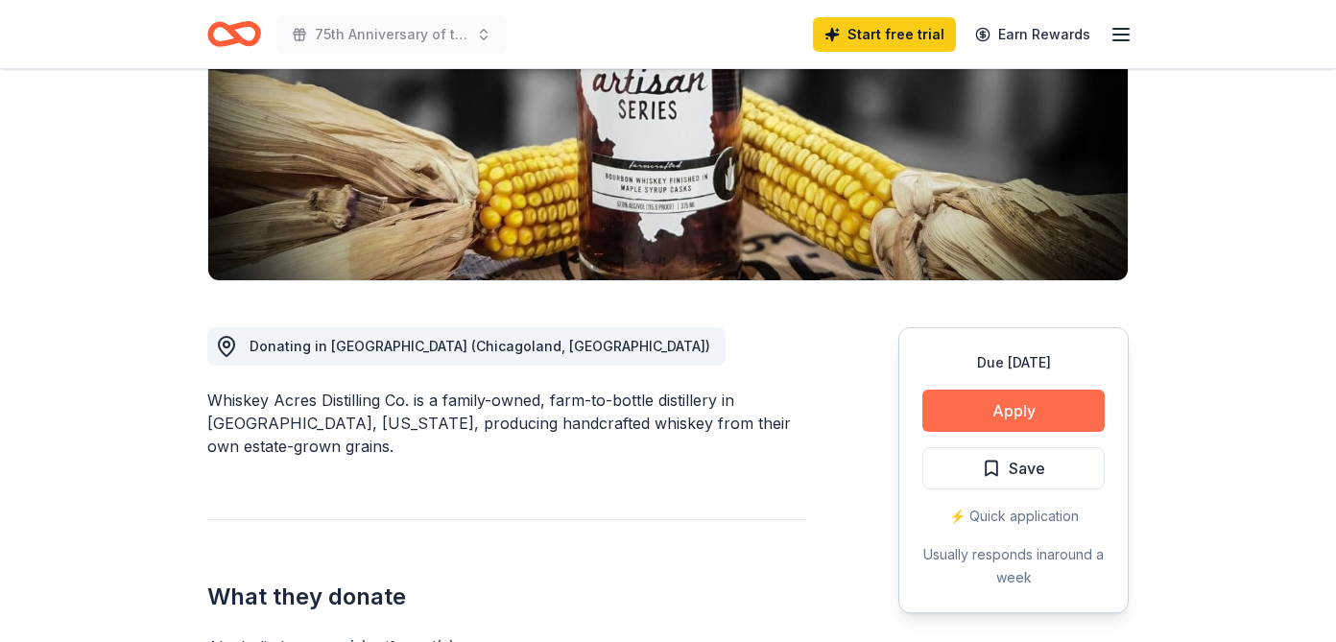
click at [1018, 406] on button "Apply" at bounding box center [1014, 411] width 182 height 42
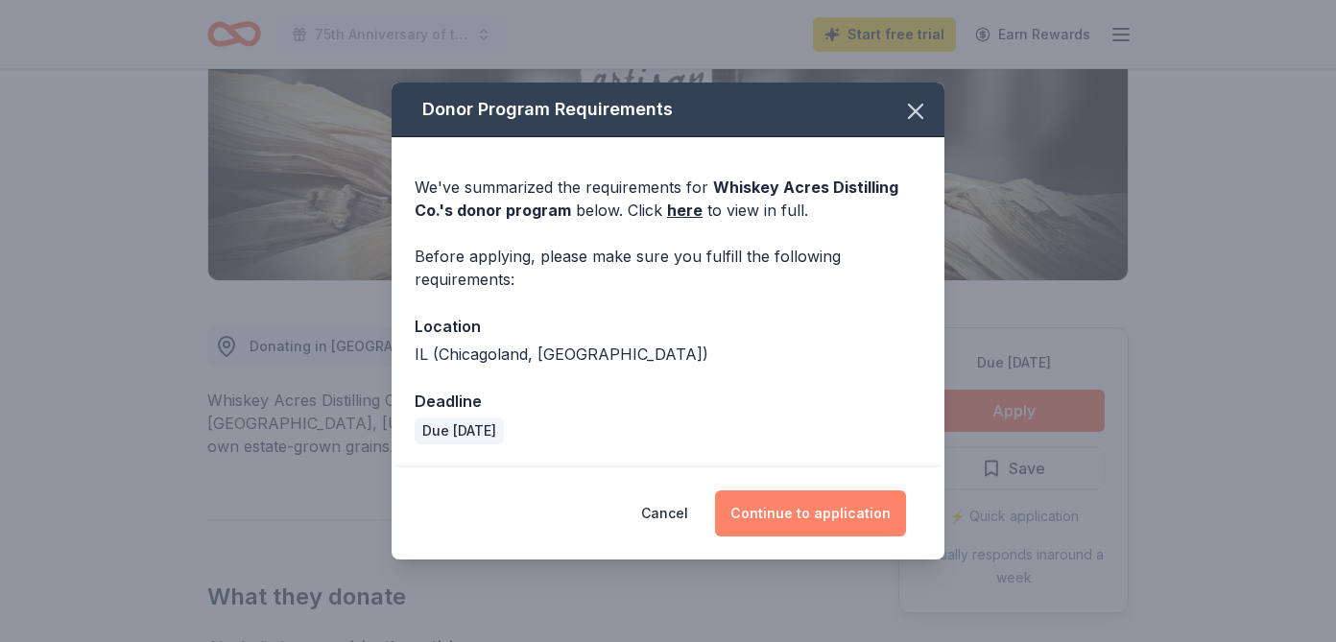
click at [842, 516] on button "Continue to application" at bounding box center [810, 514] width 191 height 46
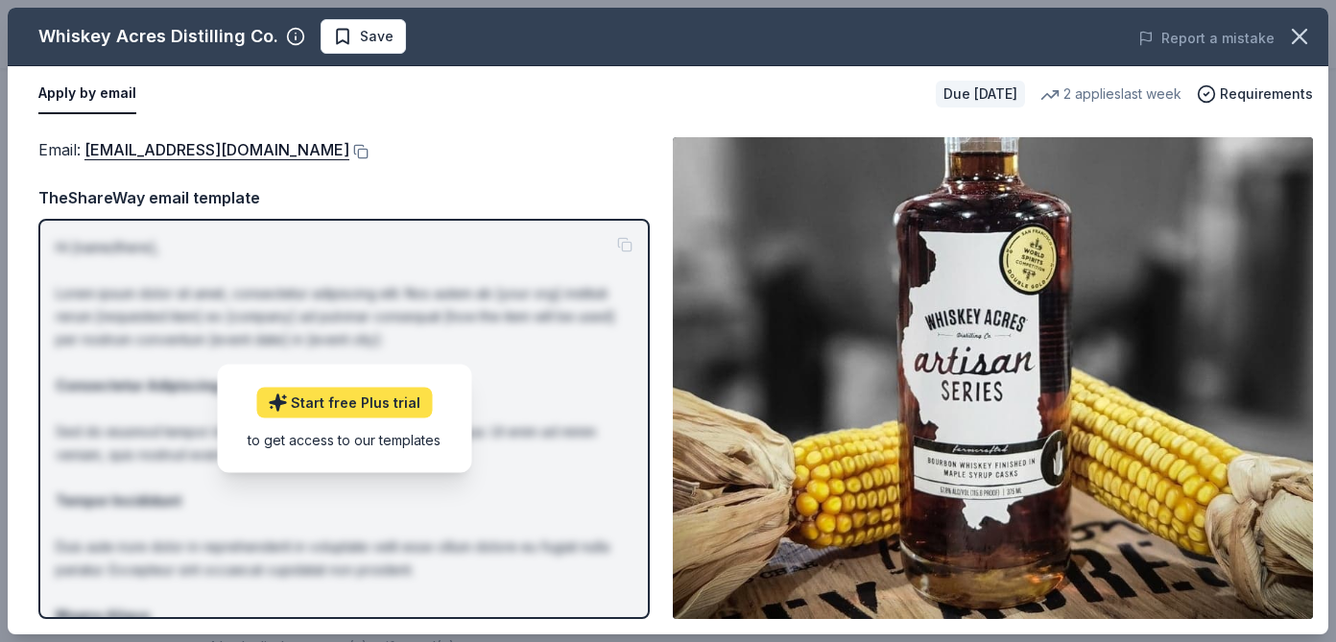
click at [370, 404] on link "Start free Plus trial" at bounding box center [344, 403] width 176 height 31
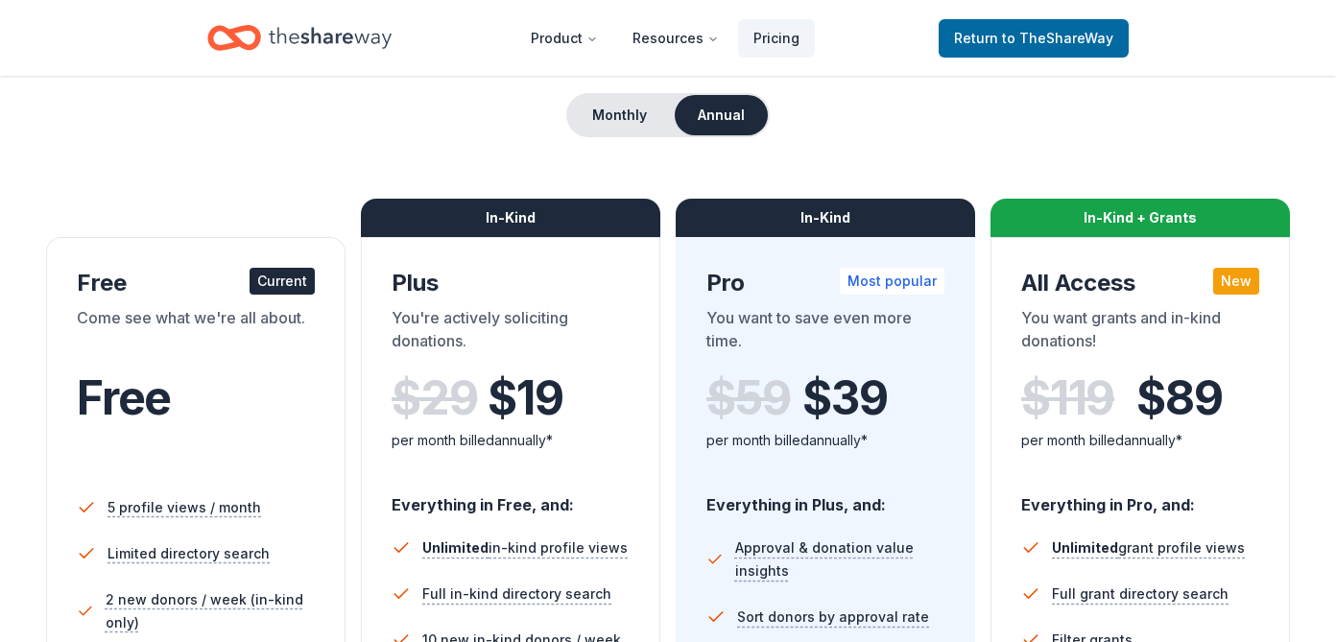
scroll to position [132, 0]
